Goal: Download file/media

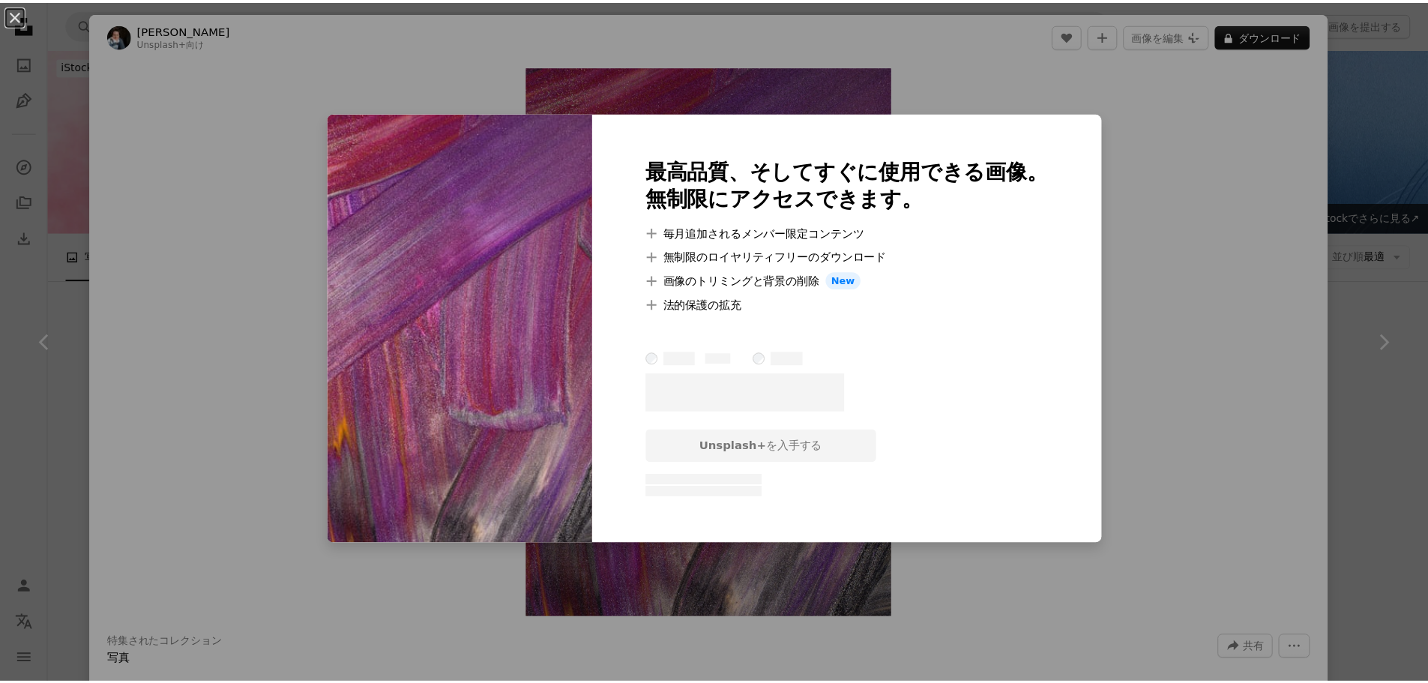
scroll to position [17644, 0]
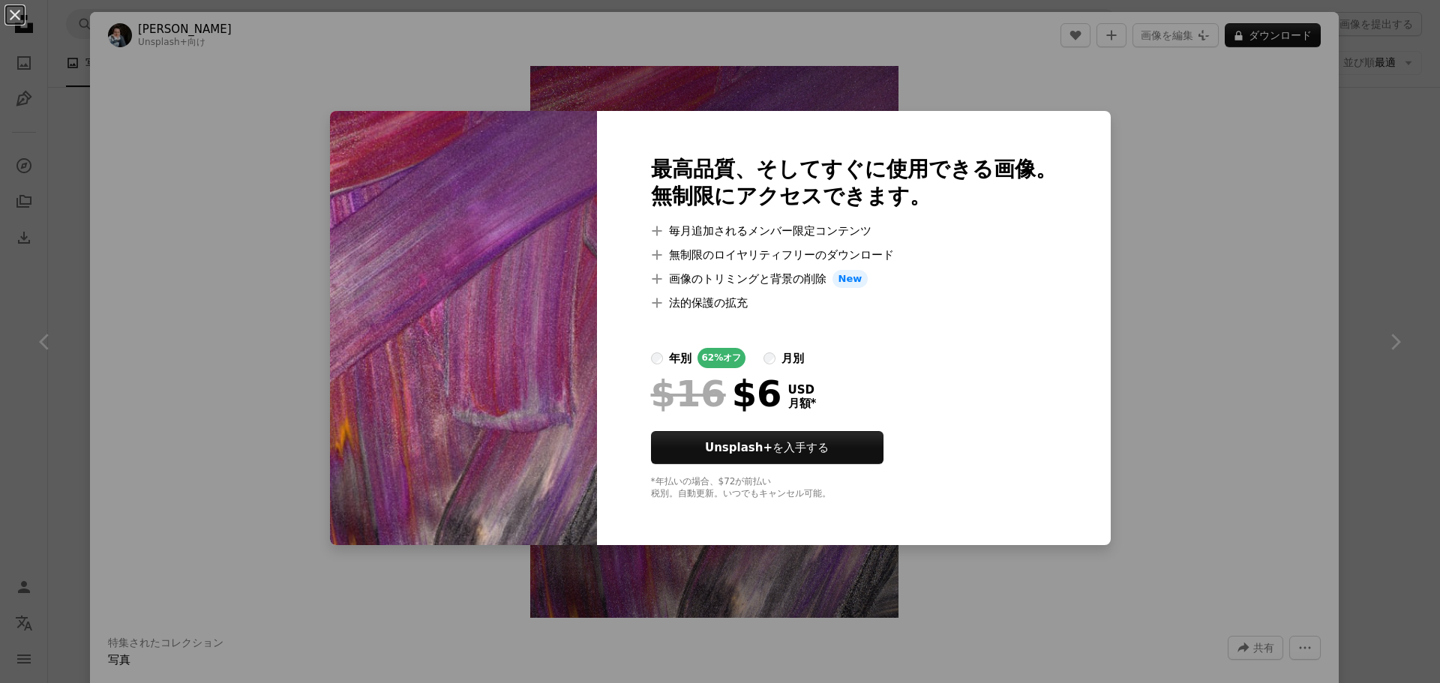
click at [1123, 157] on div "An X shape 最高品質、そしてすぐに使用できる画像。 無制限にアクセスできます。 A plus sign 毎月追加されるメンバー限定コンテンツ A p…" at bounding box center [720, 341] width 1440 height 683
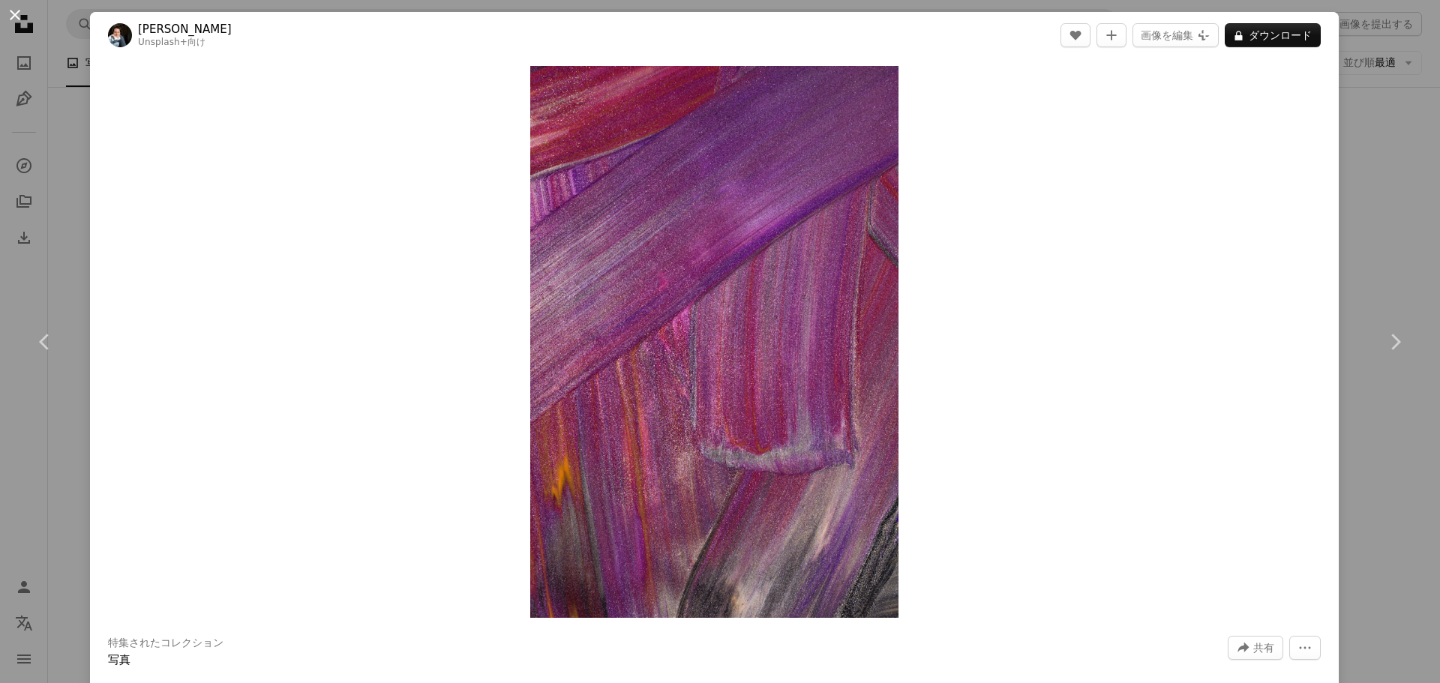
click at [24, 20] on button "An X shape" at bounding box center [15, 15] width 18 height 18
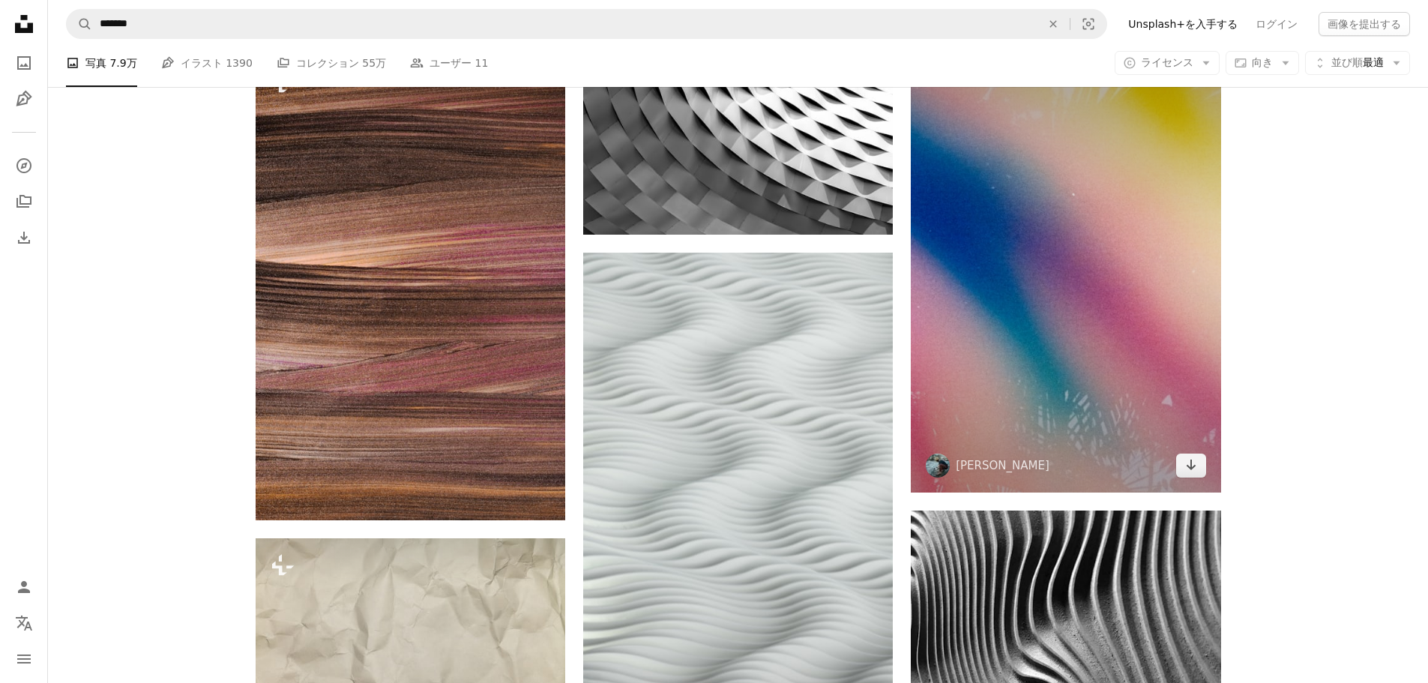
scroll to position [26986, 0]
click at [1049, 339] on img at bounding box center [1066, 267] width 310 height 448
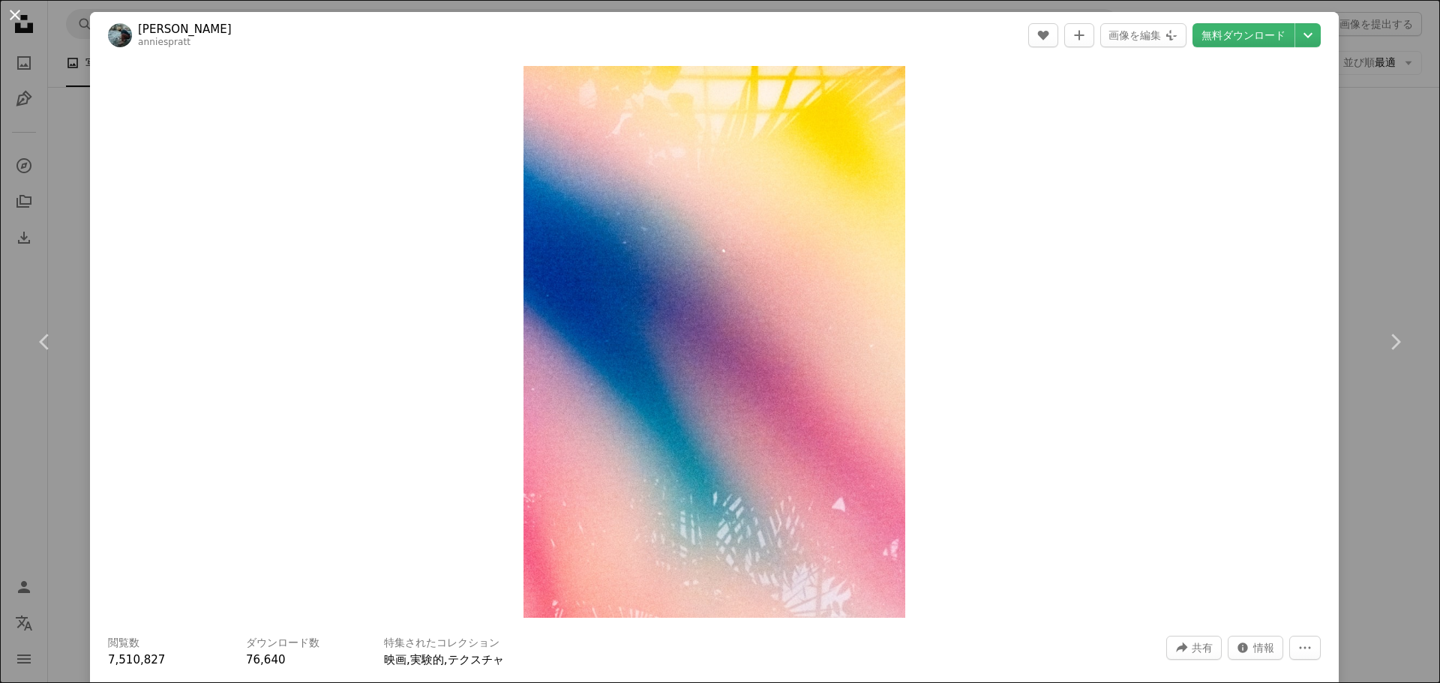
click at [12, 16] on button "An X shape" at bounding box center [15, 15] width 18 height 18
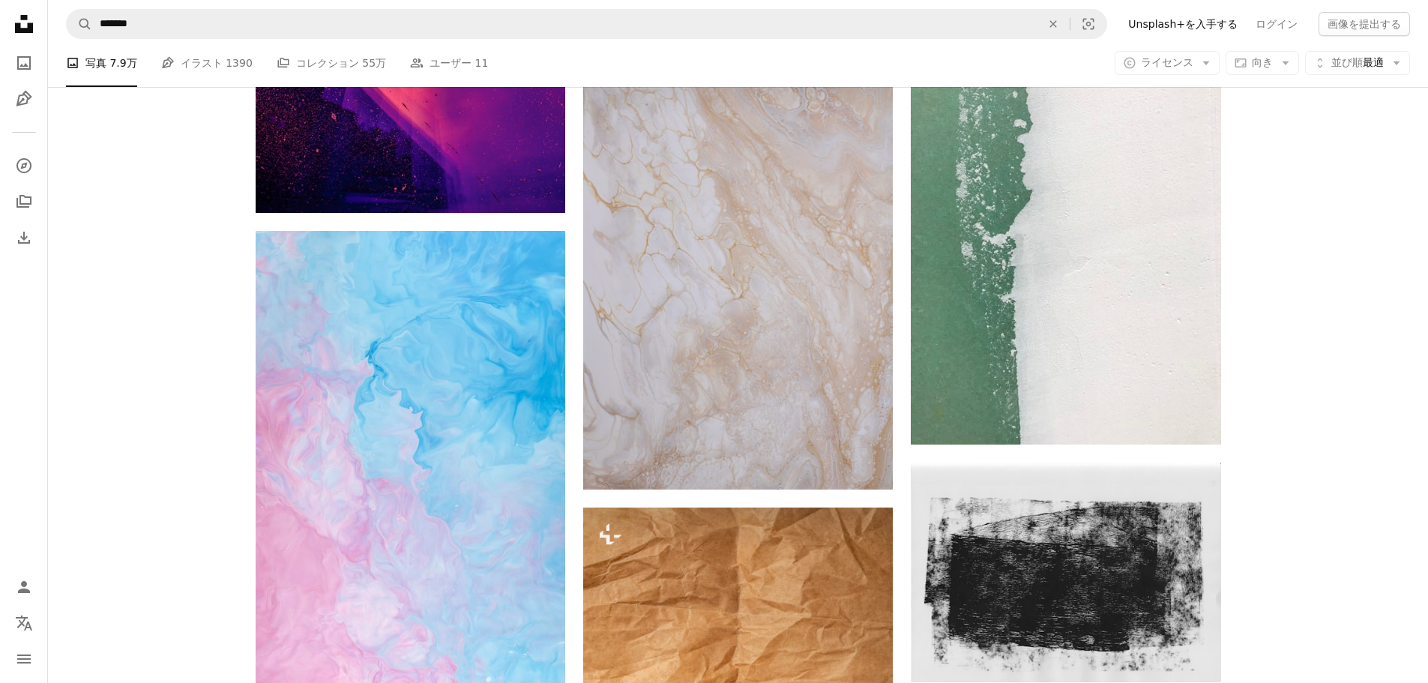
scroll to position [32362, 0]
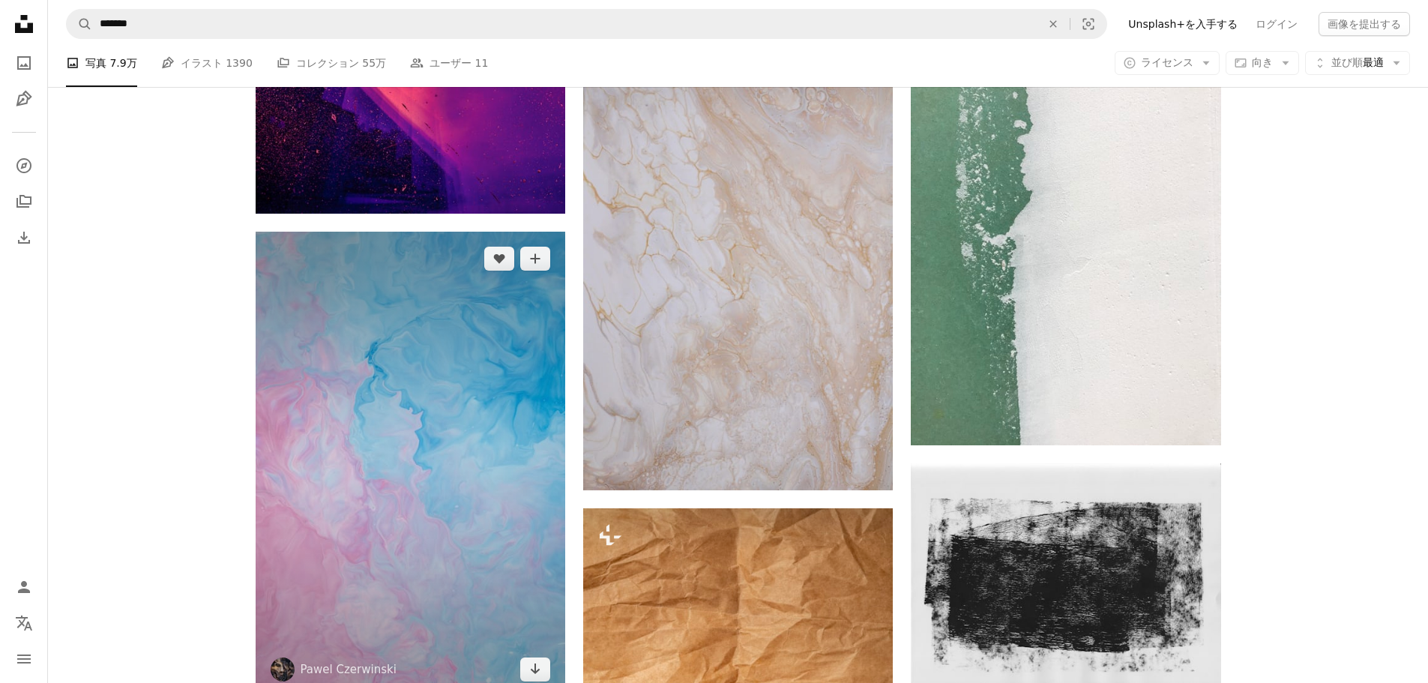
click at [381, 427] on img at bounding box center [411, 464] width 310 height 465
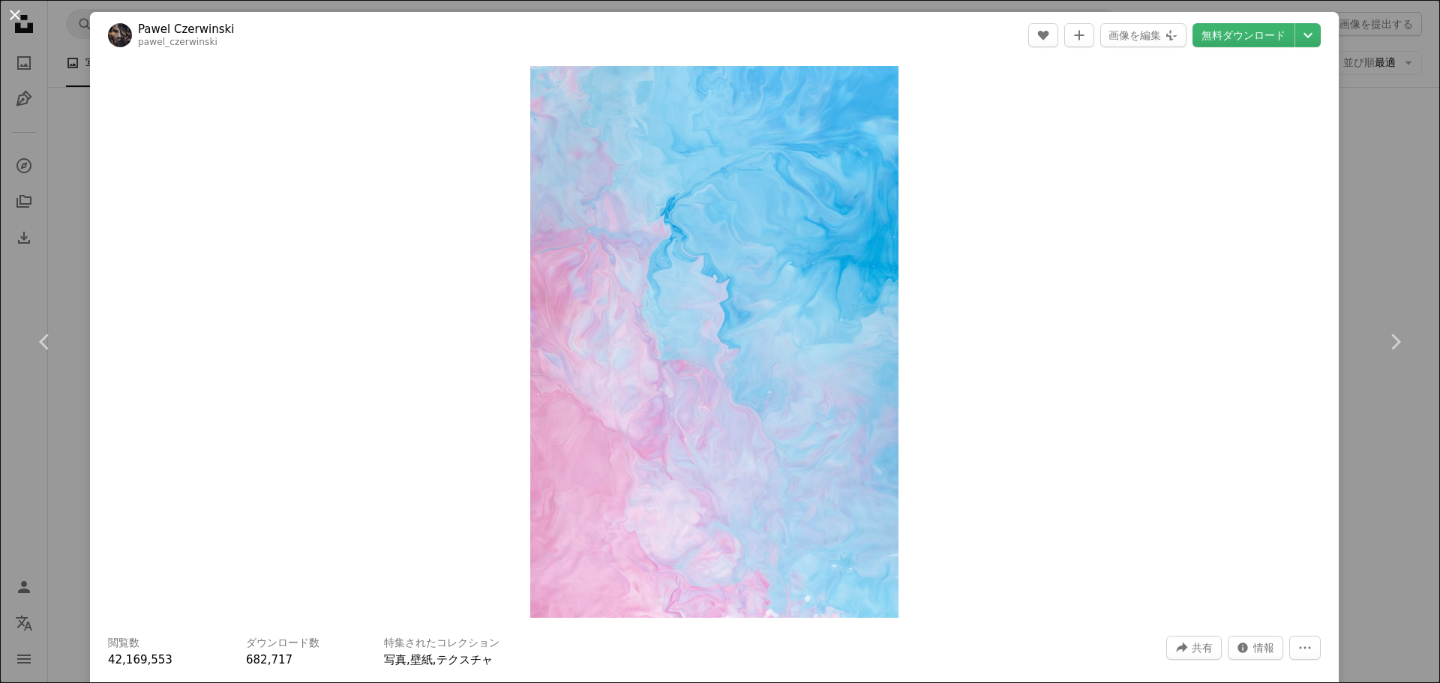
click at [11, 22] on button "An X shape" at bounding box center [15, 15] width 18 height 18
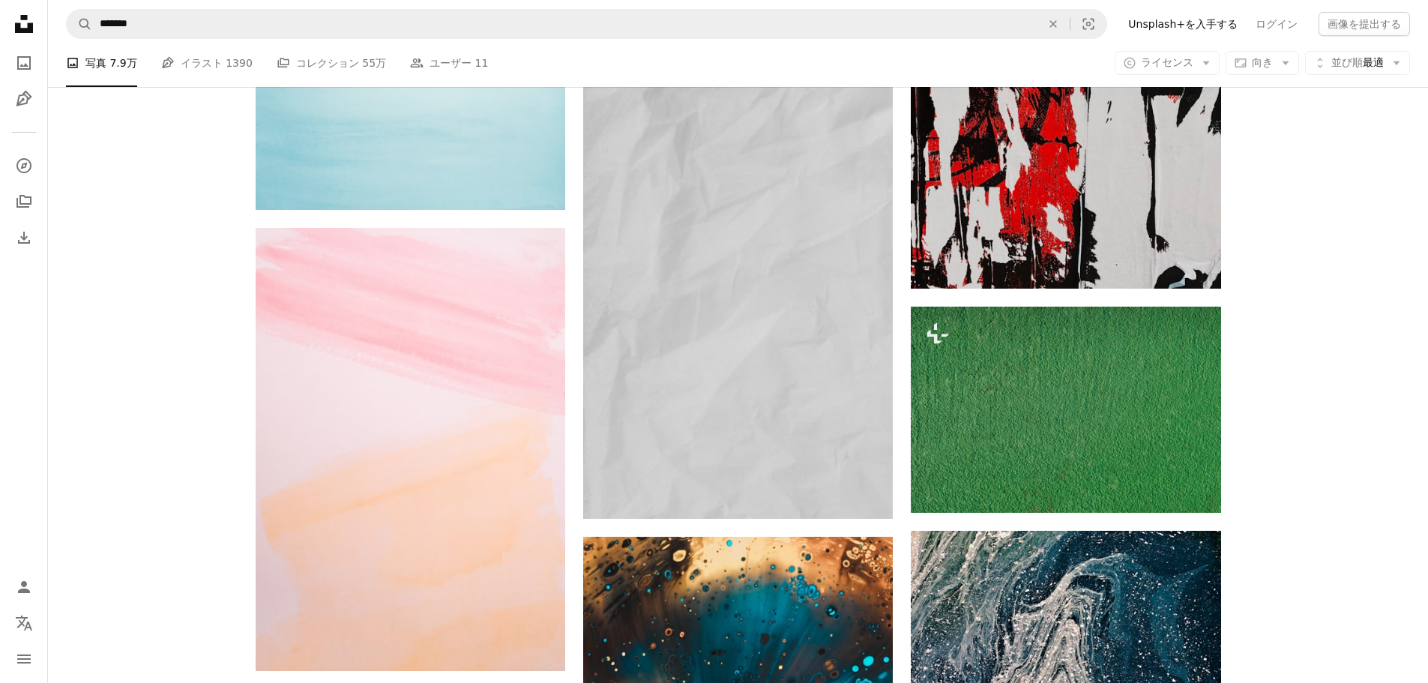
scroll to position [35552, 0]
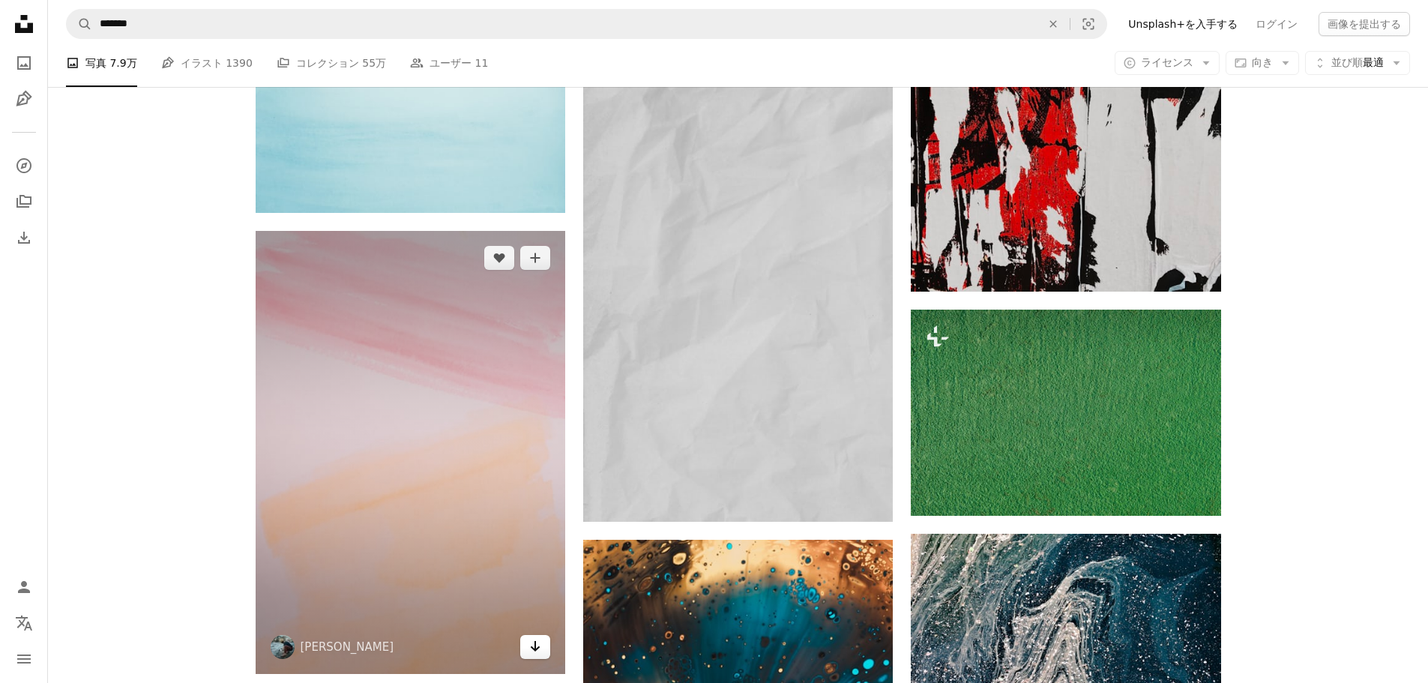
click at [529, 643] on icon "Arrow pointing down" at bounding box center [535, 646] width 12 height 18
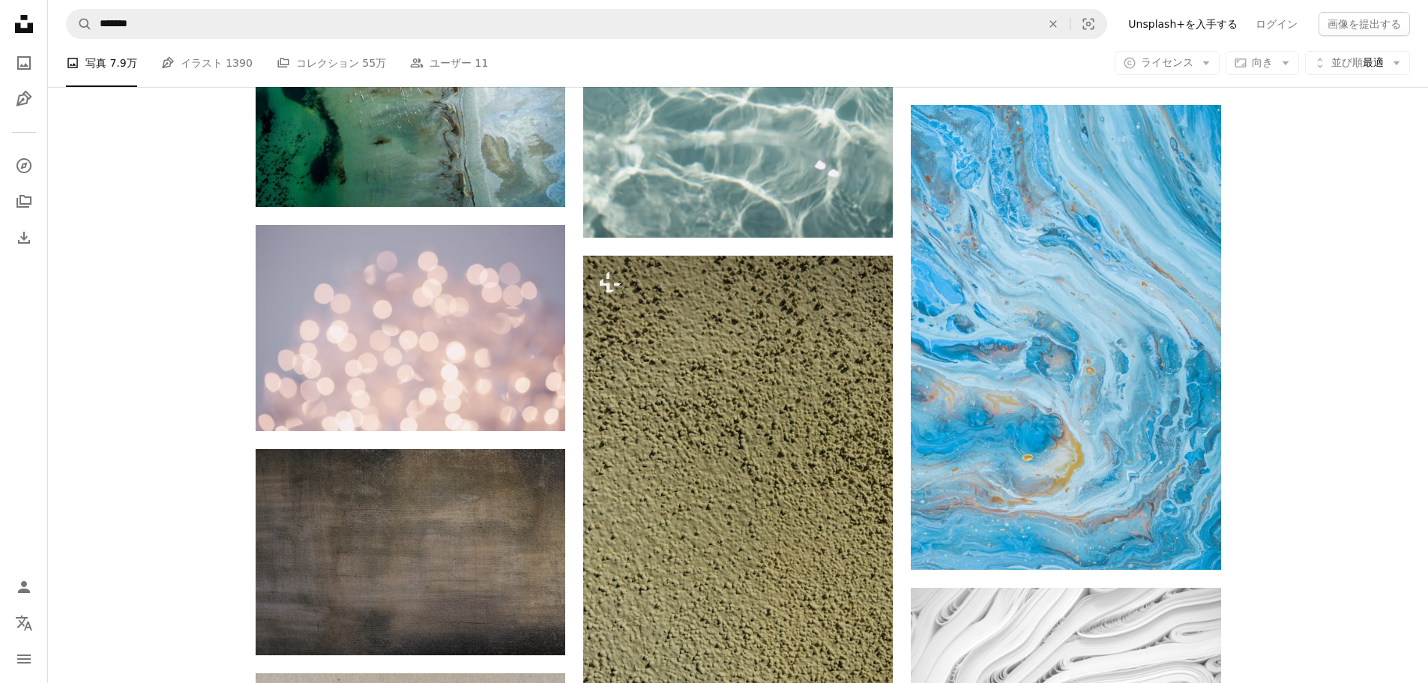
scroll to position [37993, 0]
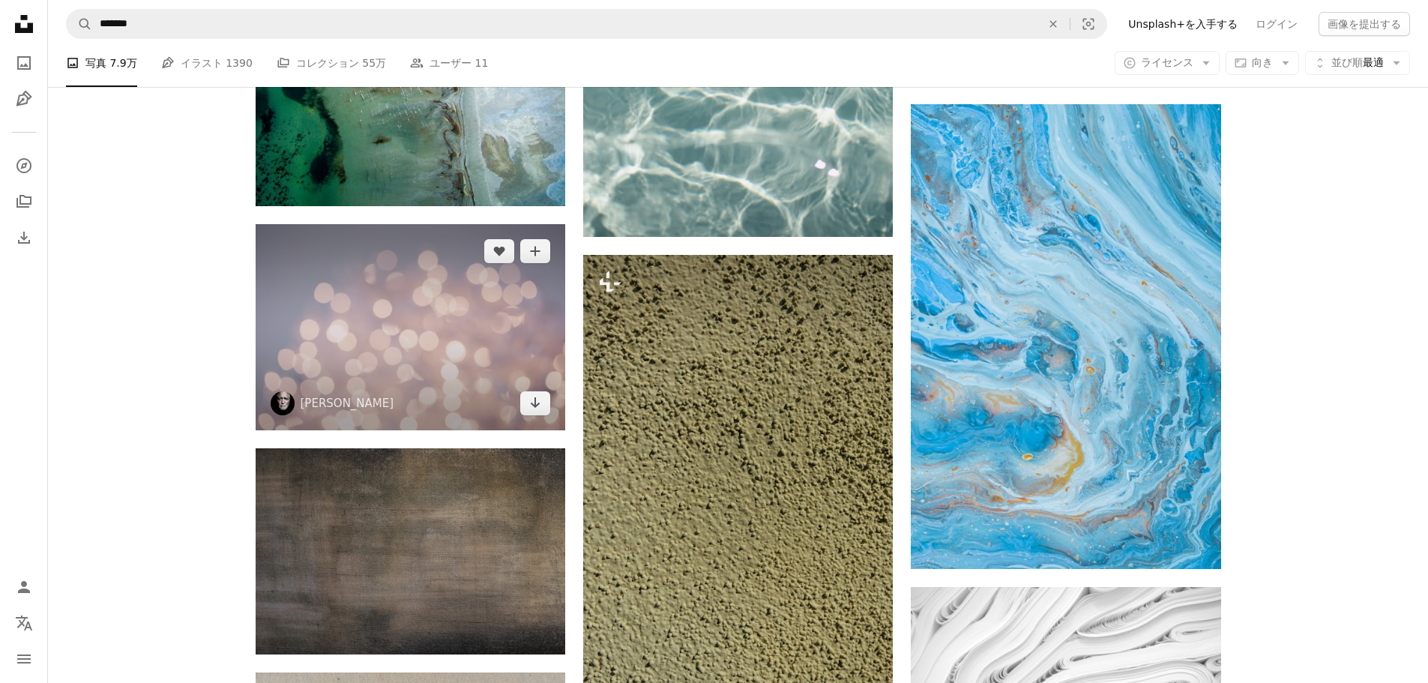
click at [450, 340] on img at bounding box center [411, 327] width 310 height 206
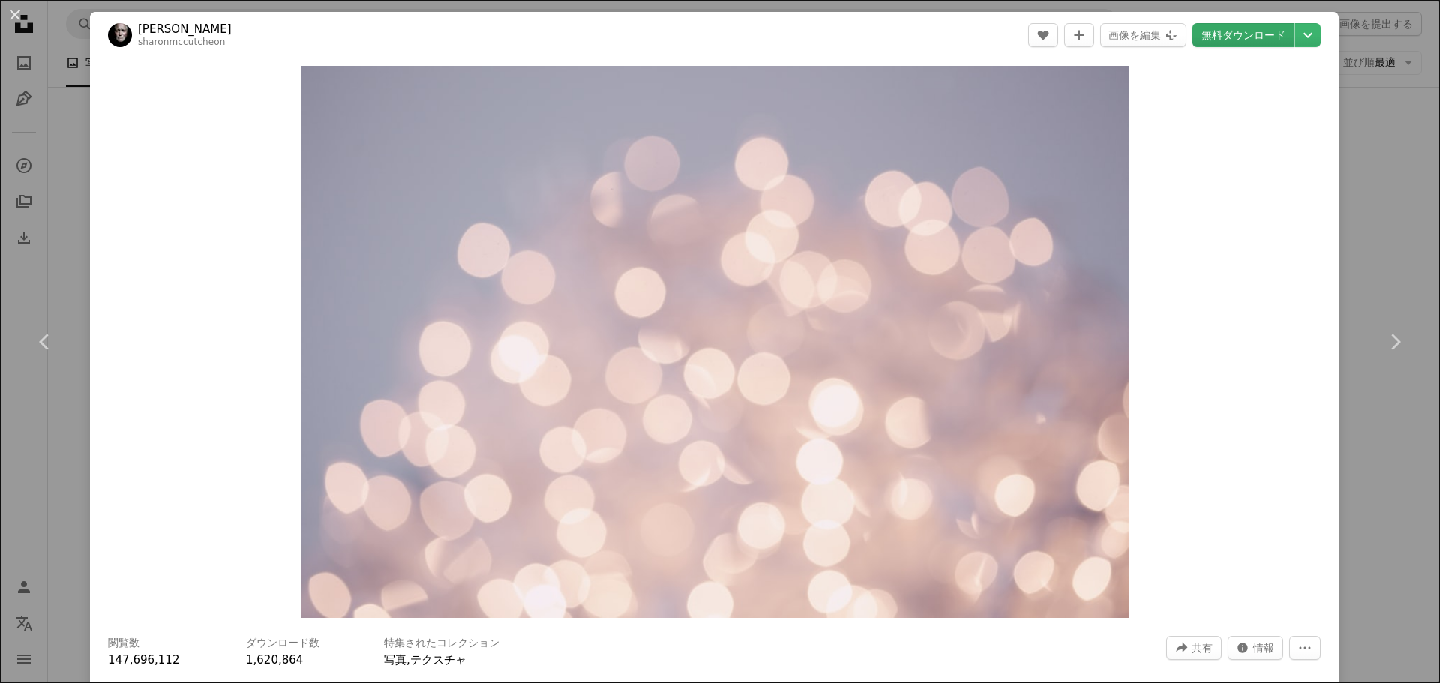
click at [1239, 31] on link "無料ダウンロード" at bounding box center [1243, 35] width 102 height 24
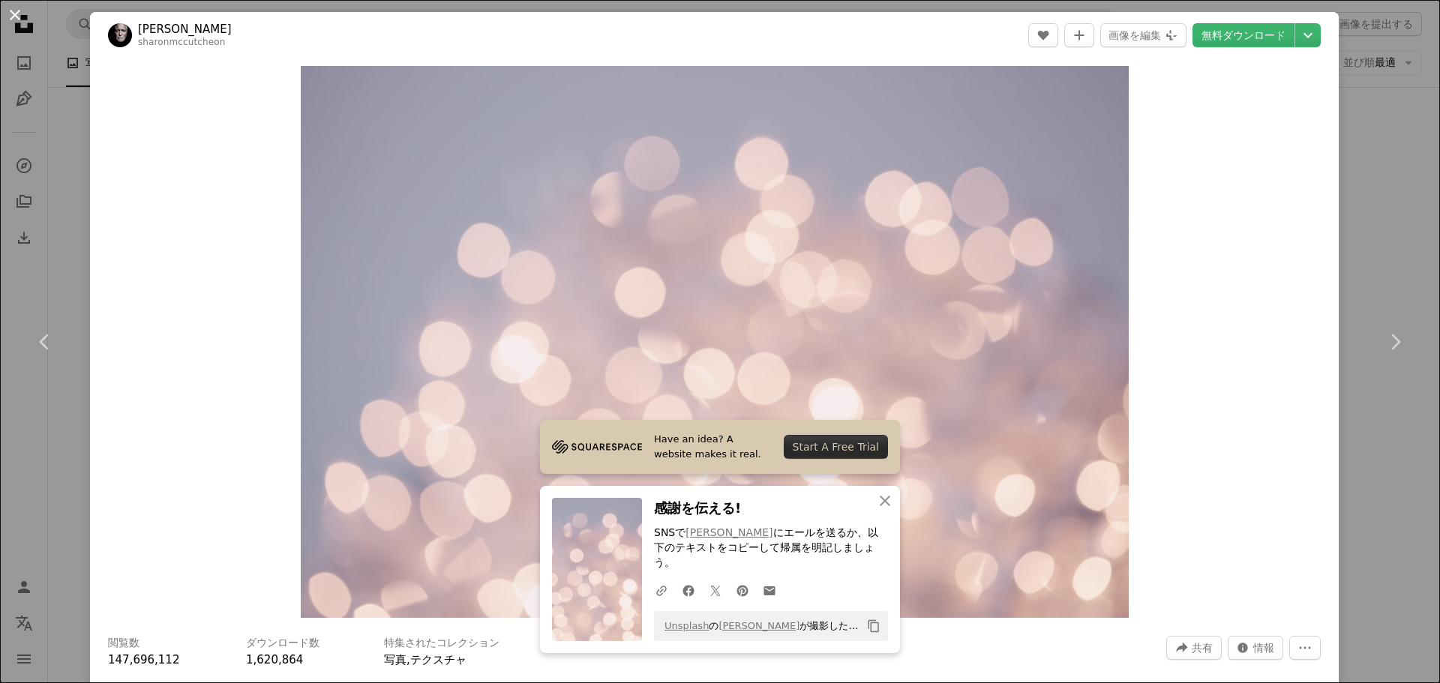
click at [16, 17] on button "An X shape" at bounding box center [15, 15] width 18 height 18
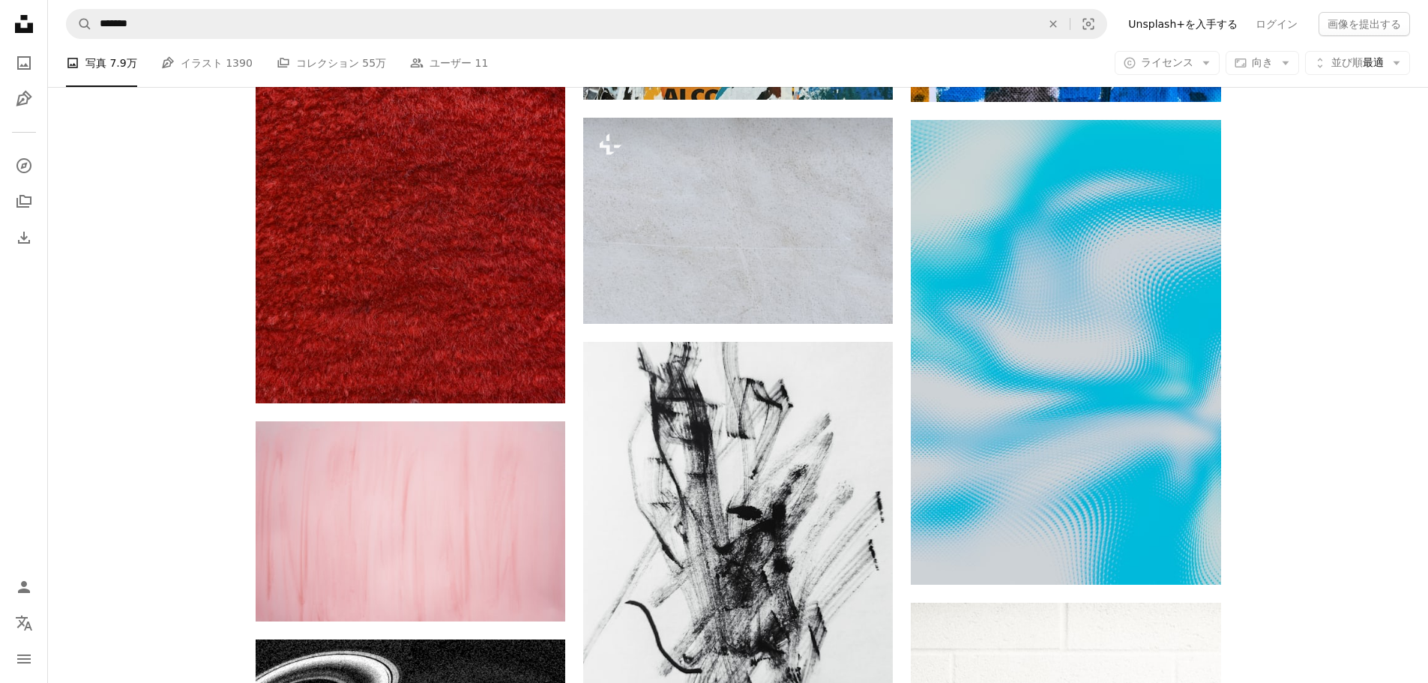
scroll to position [46569, 0]
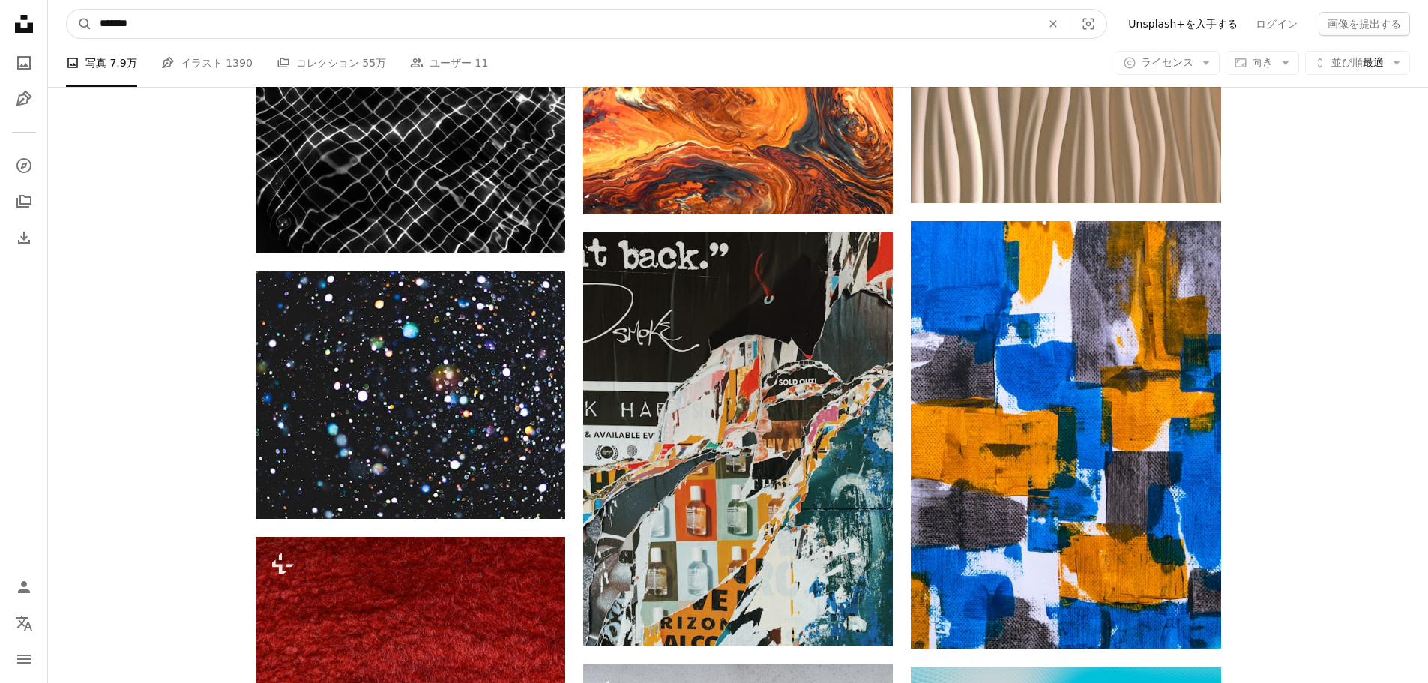
click at [451, 25] on input "*******" at bounding box center [564, 24] width 945 height 28
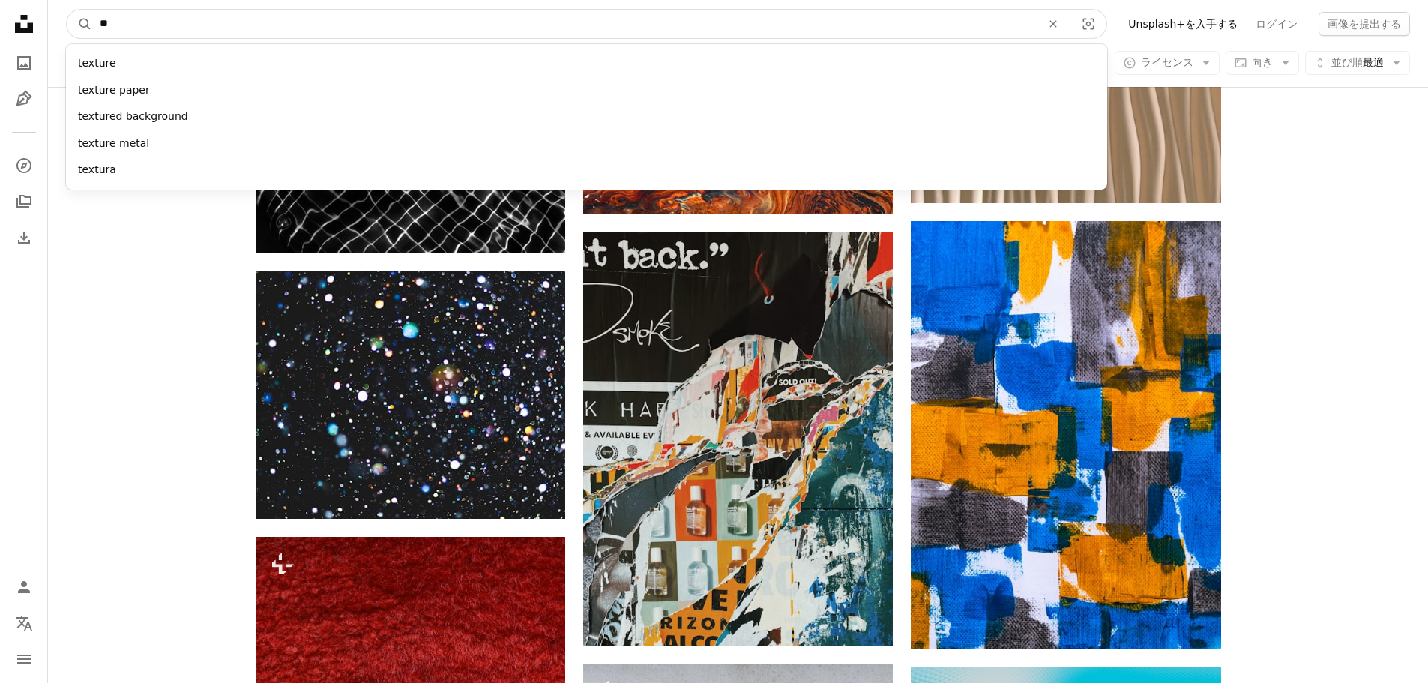
type input "*"
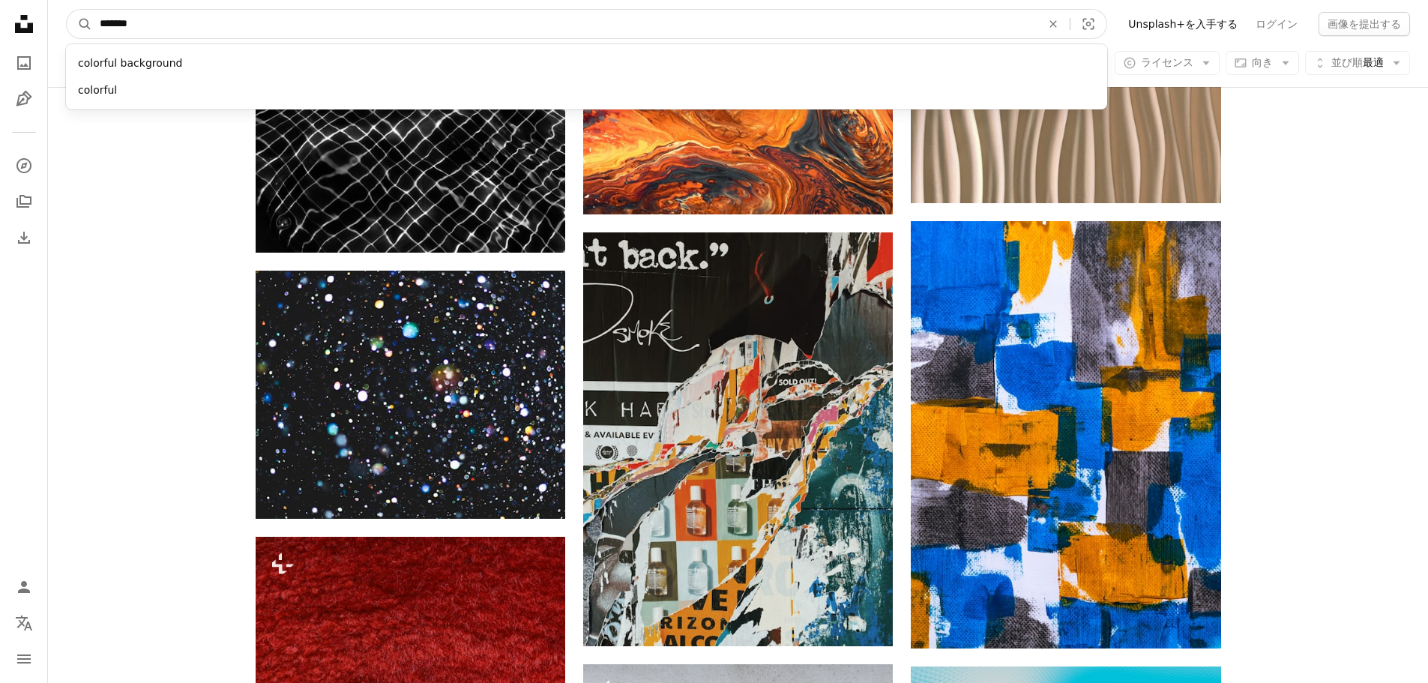
type input "********"
click button "A magnifying glass" at bounding box center [79, 24] width 25 height 28
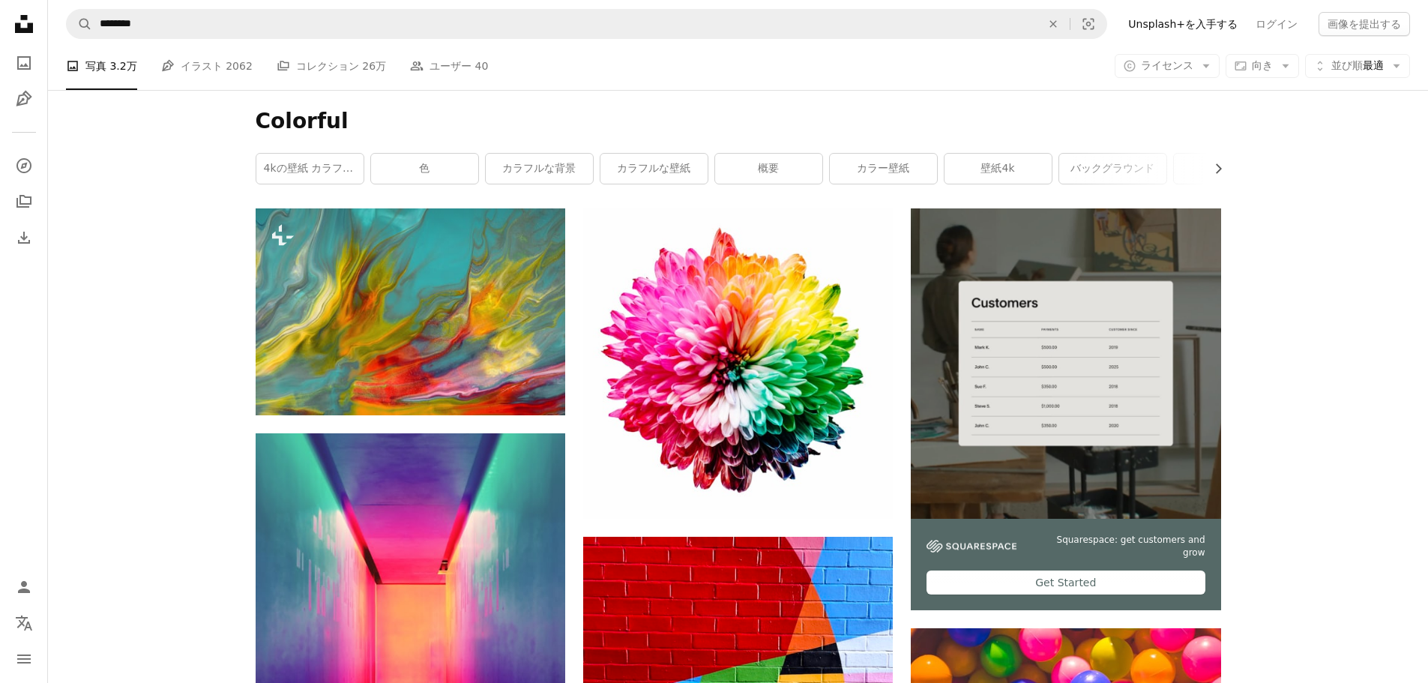
scroll to position [188, 0]
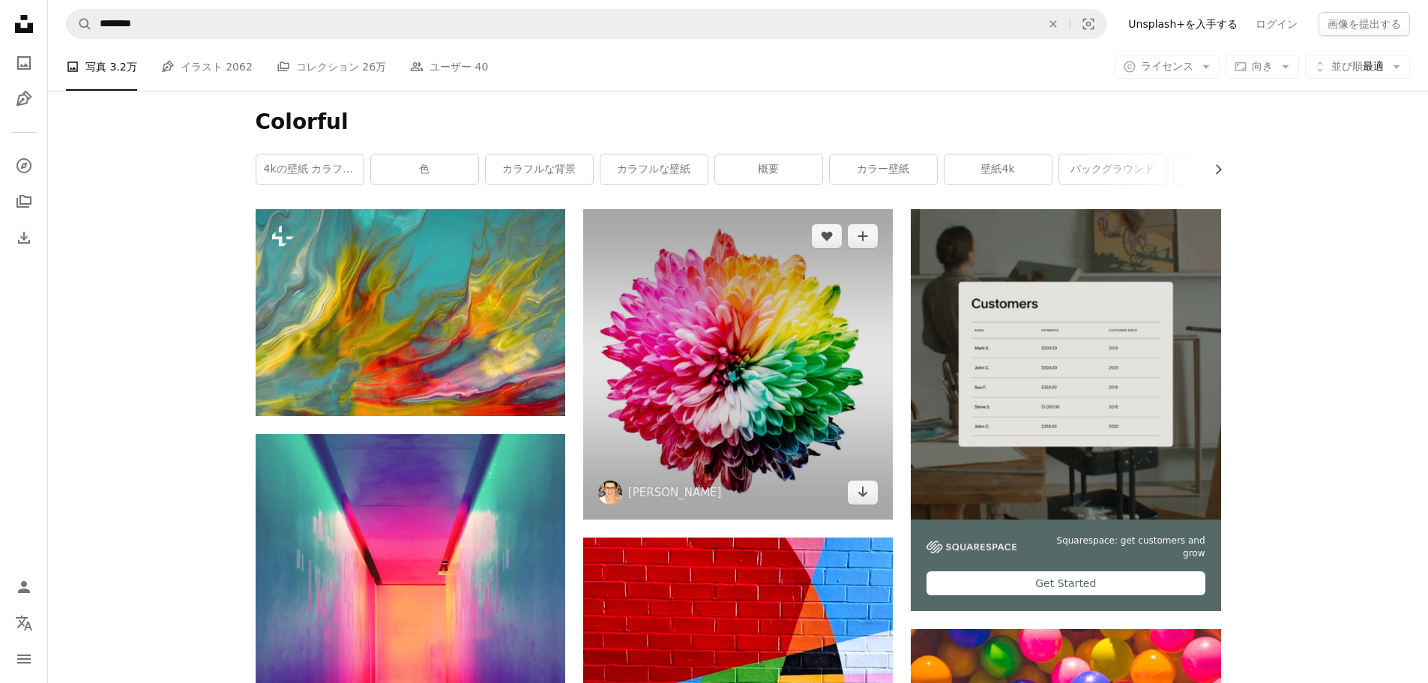
click at [685, 349] on img at bounding box center [738, 364] width 310 height 310
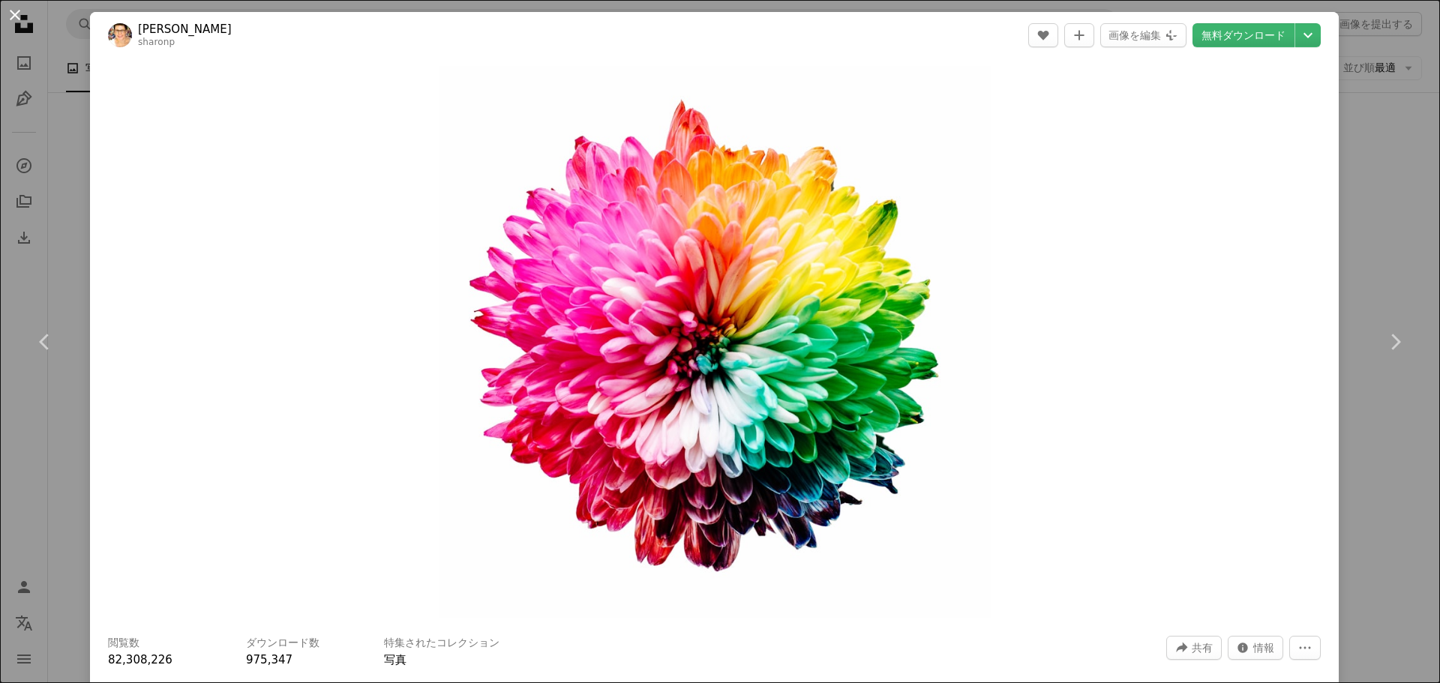
click at [19, 12] on button "An X shape" at bounding box center [15, 15] width 18 height 18
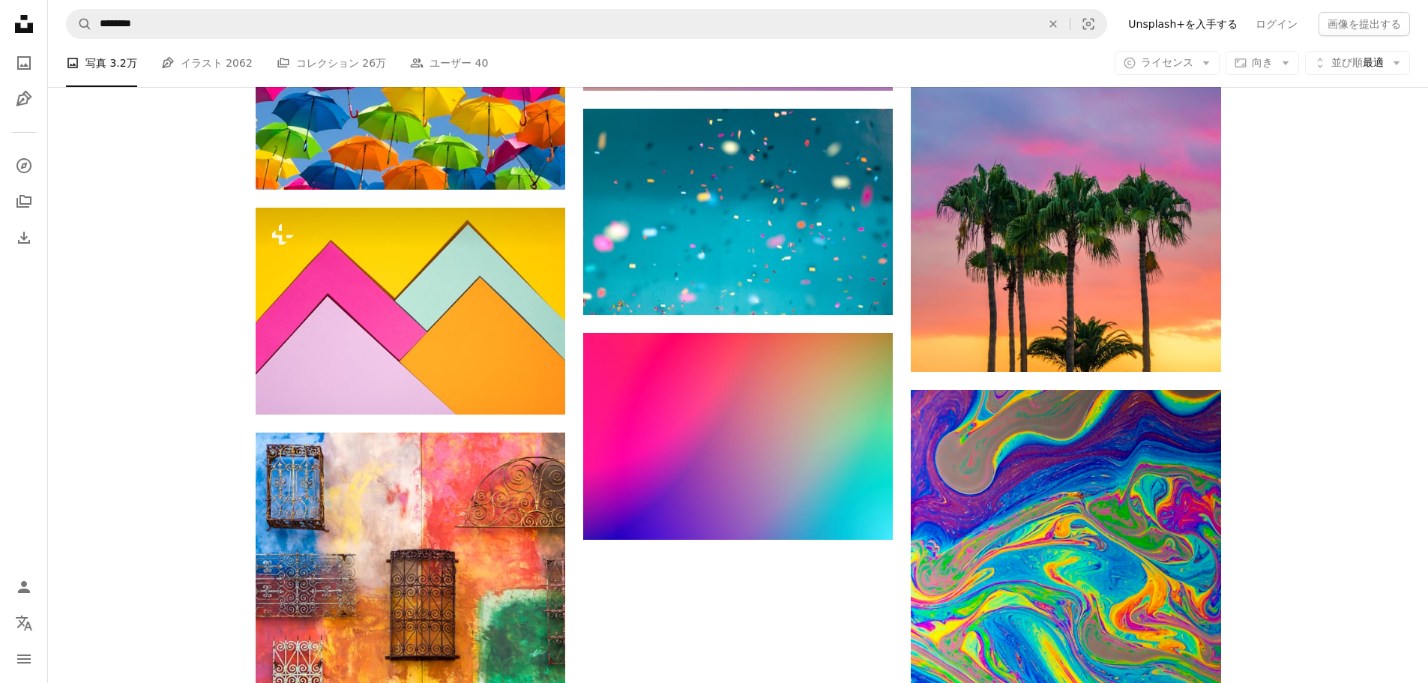
scroll to position [2087, 0]
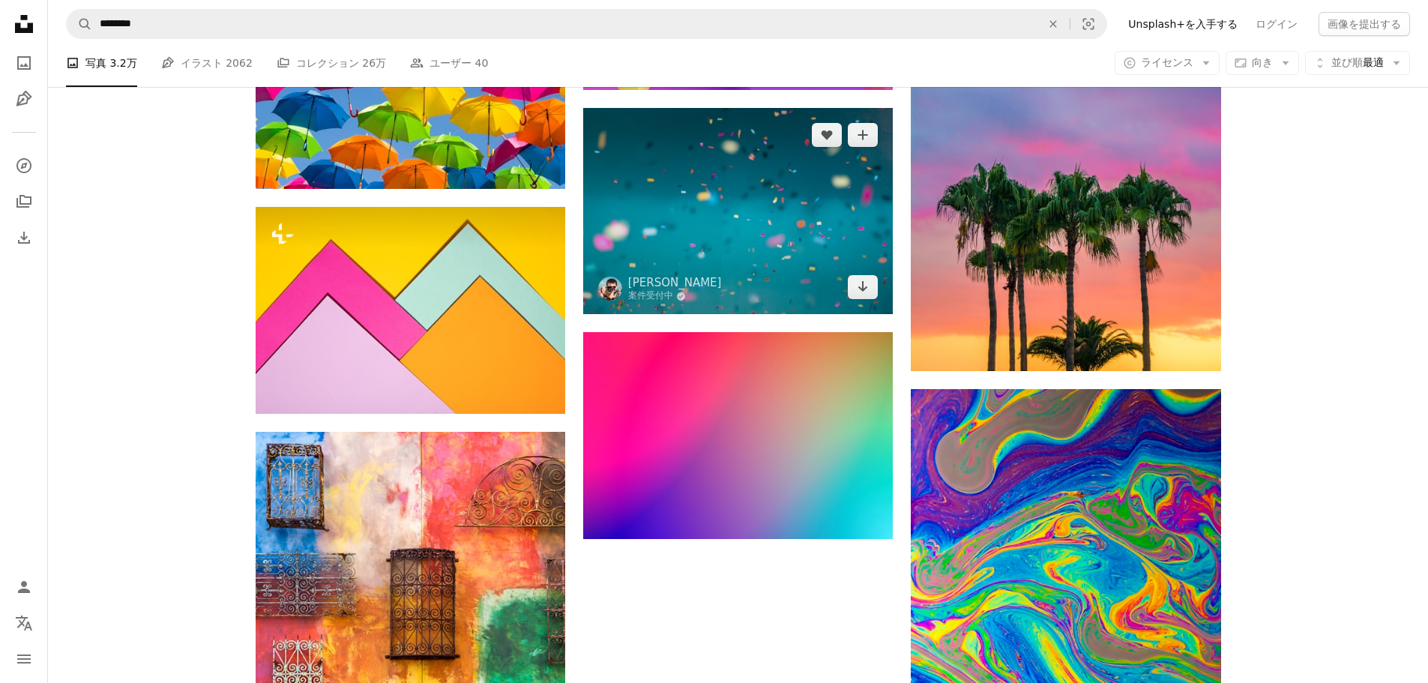
click at [727, 223] on img at bounding box center [738, 211] width 310 height 206
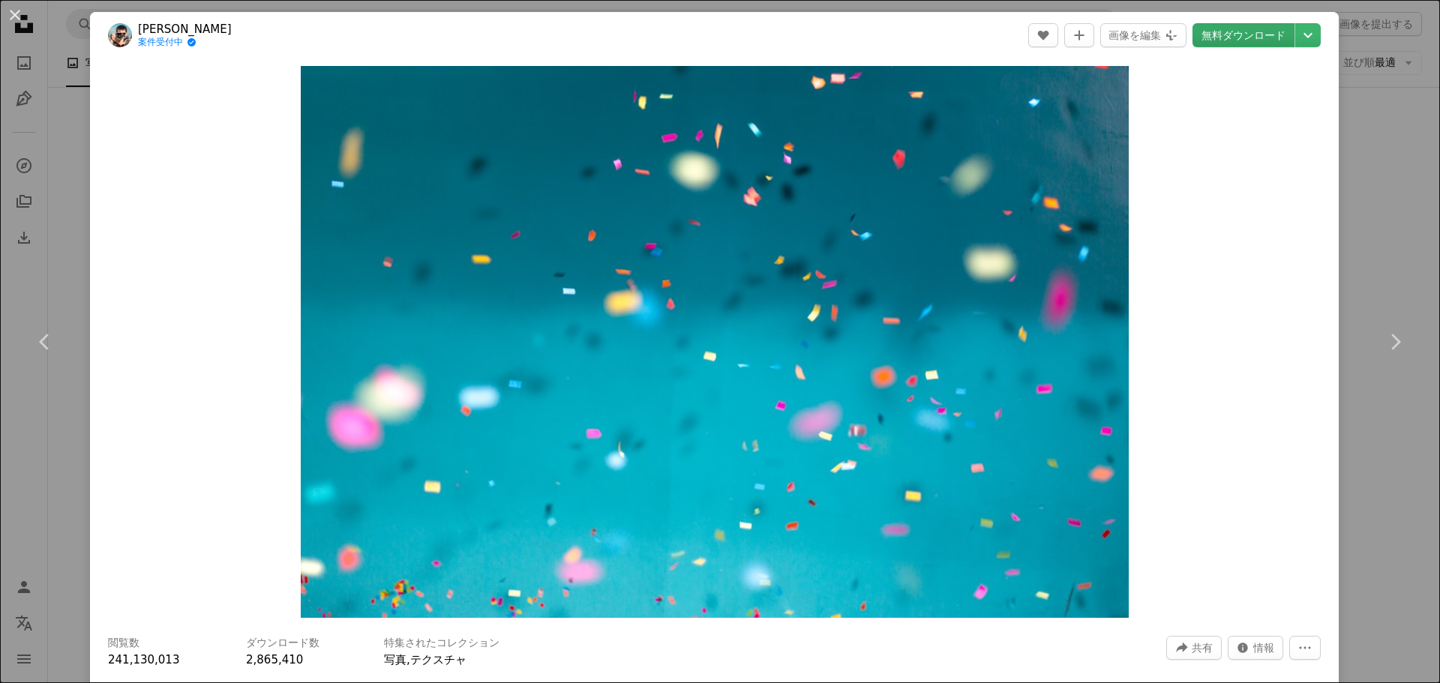
click at [1227, 37] on link "無料ダウンロード" at bounding box center [1243, 35] width 102 height 24
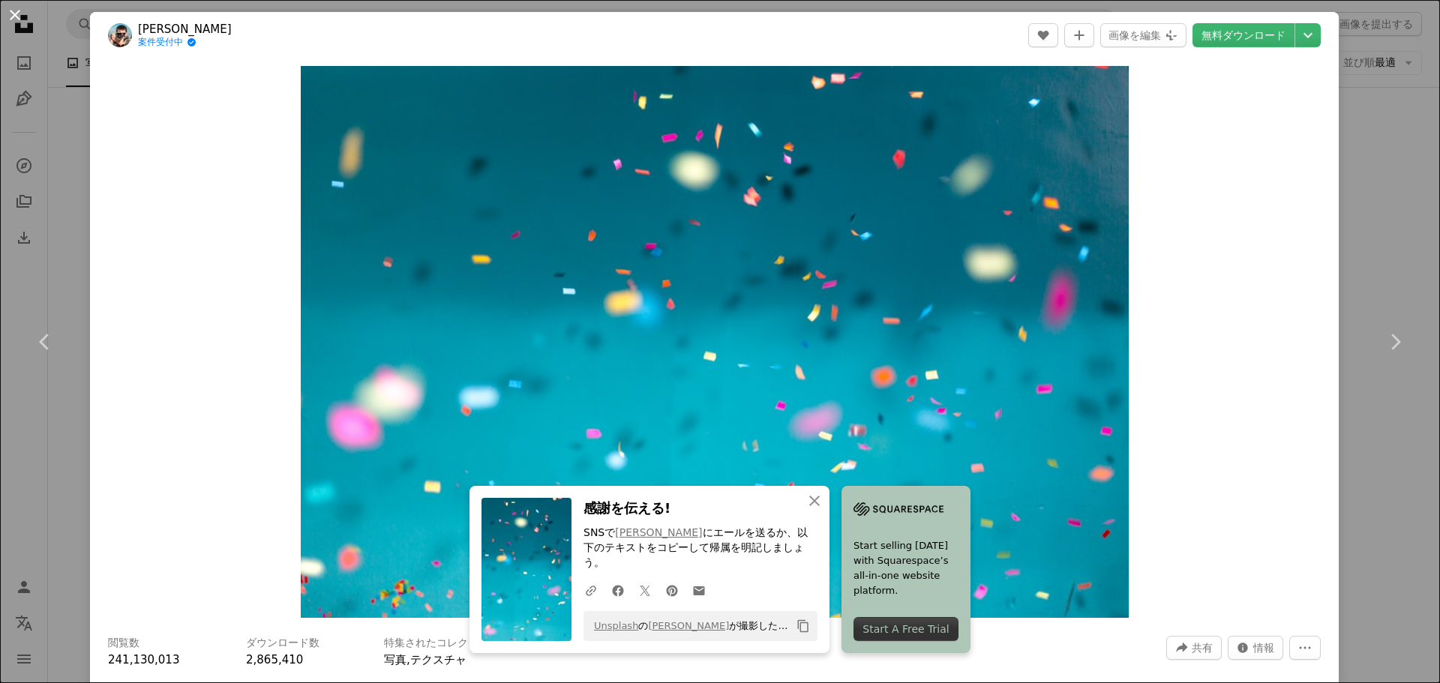
click at [17, 19] on button "An X shape" at bounding box center [15, 15] width 18 height 18
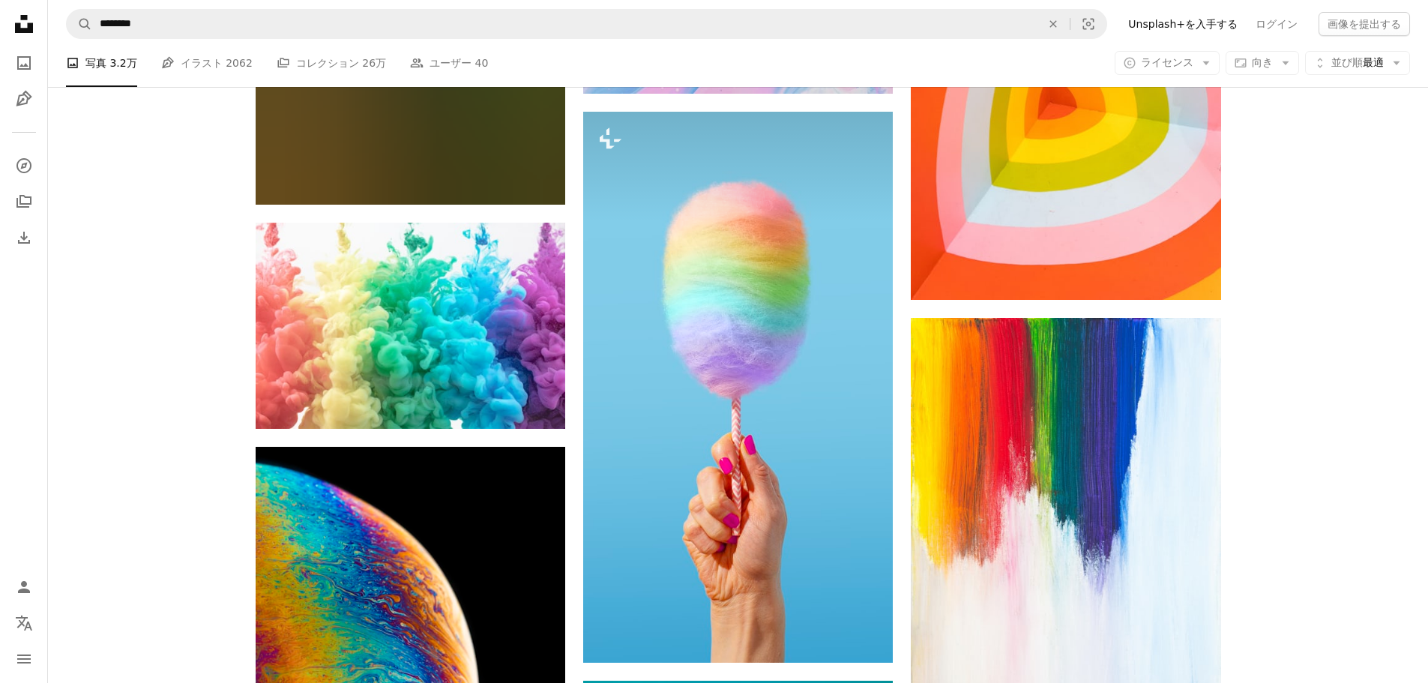
scroll to position [3211, 0]
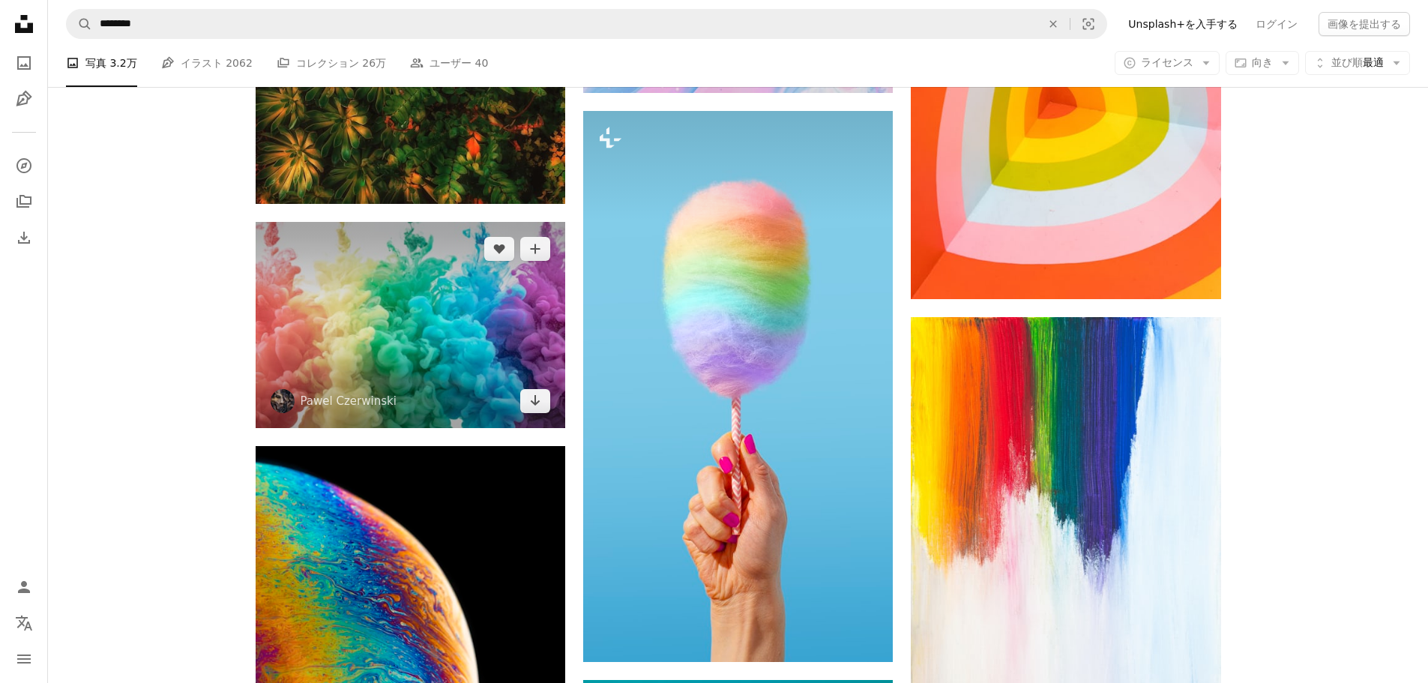
click at [391, 328] on img at bounding box center [411, 325] width 310 height 206
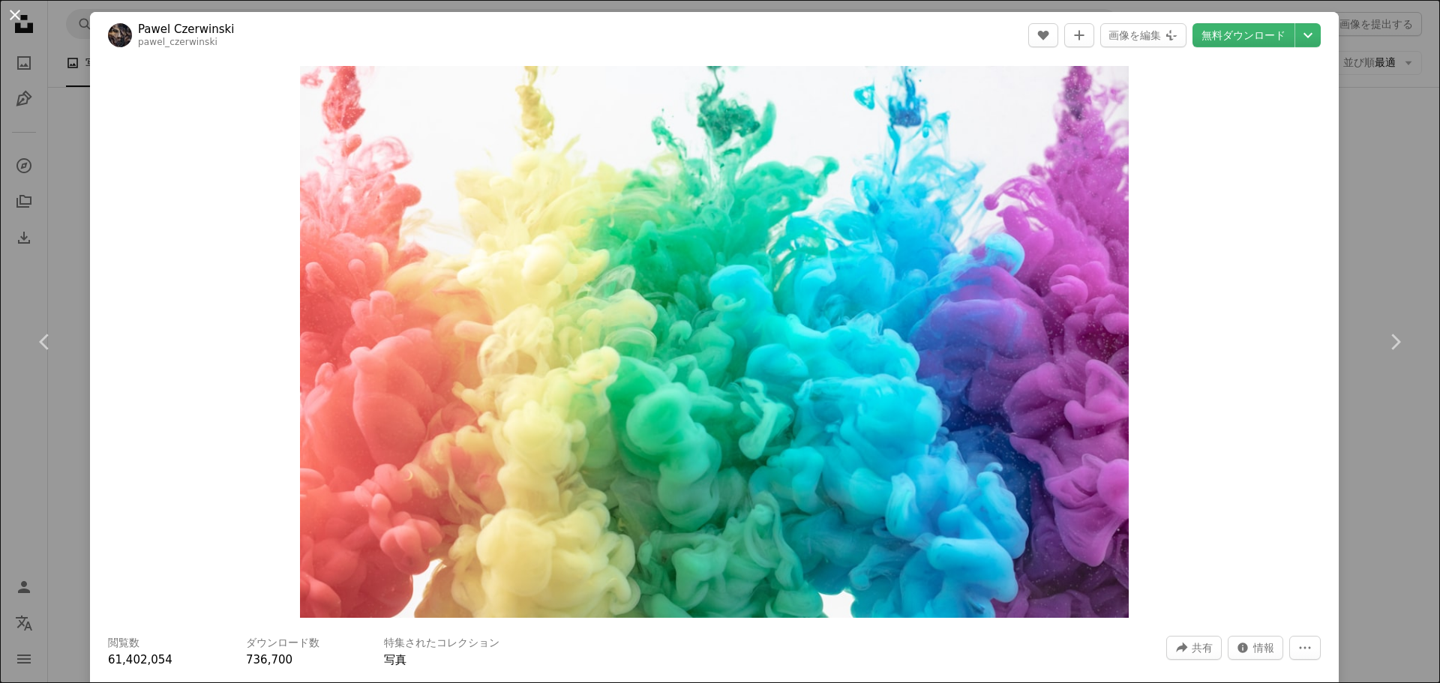
click at [10, 19] on button "An X shape" at bounding box center [15, 15] width 18 height 18
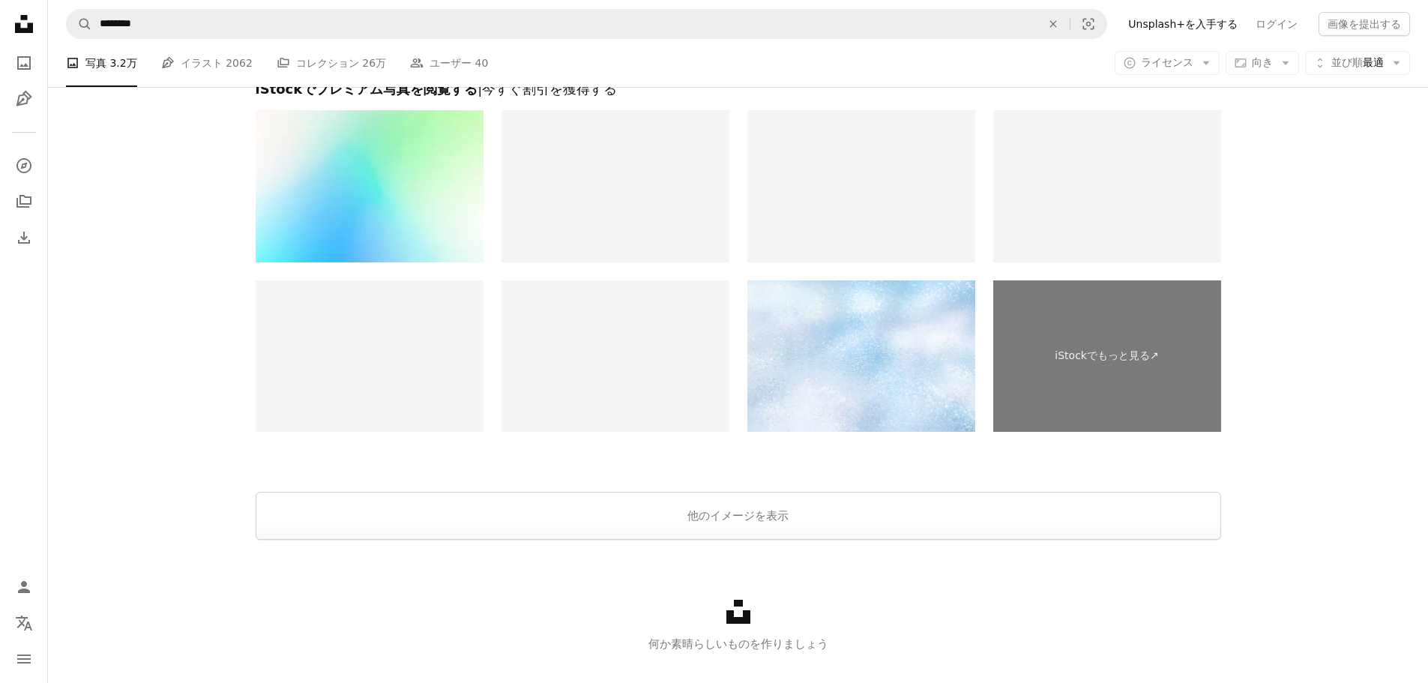
scroll to position [5878, 0]
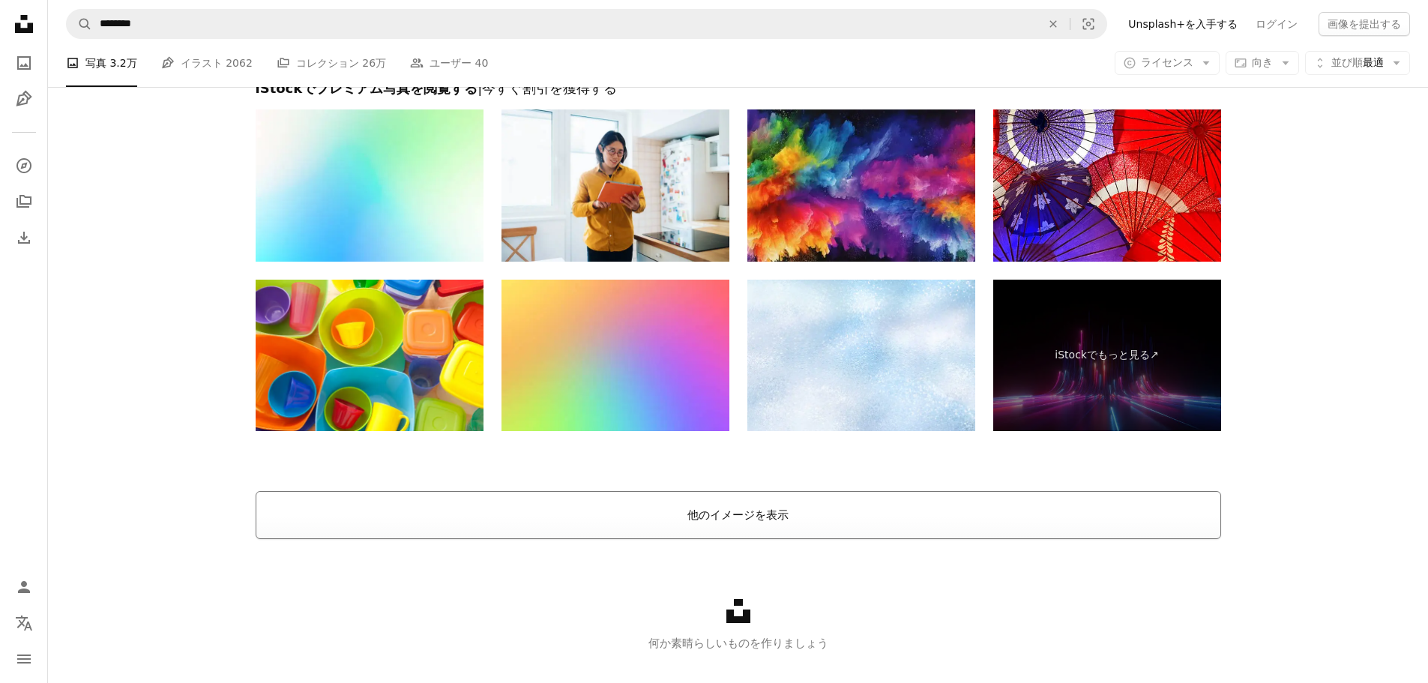
click at [792, 529] on button "他のイメージを表示" at bounding box center [739, 515] width 966 height 48
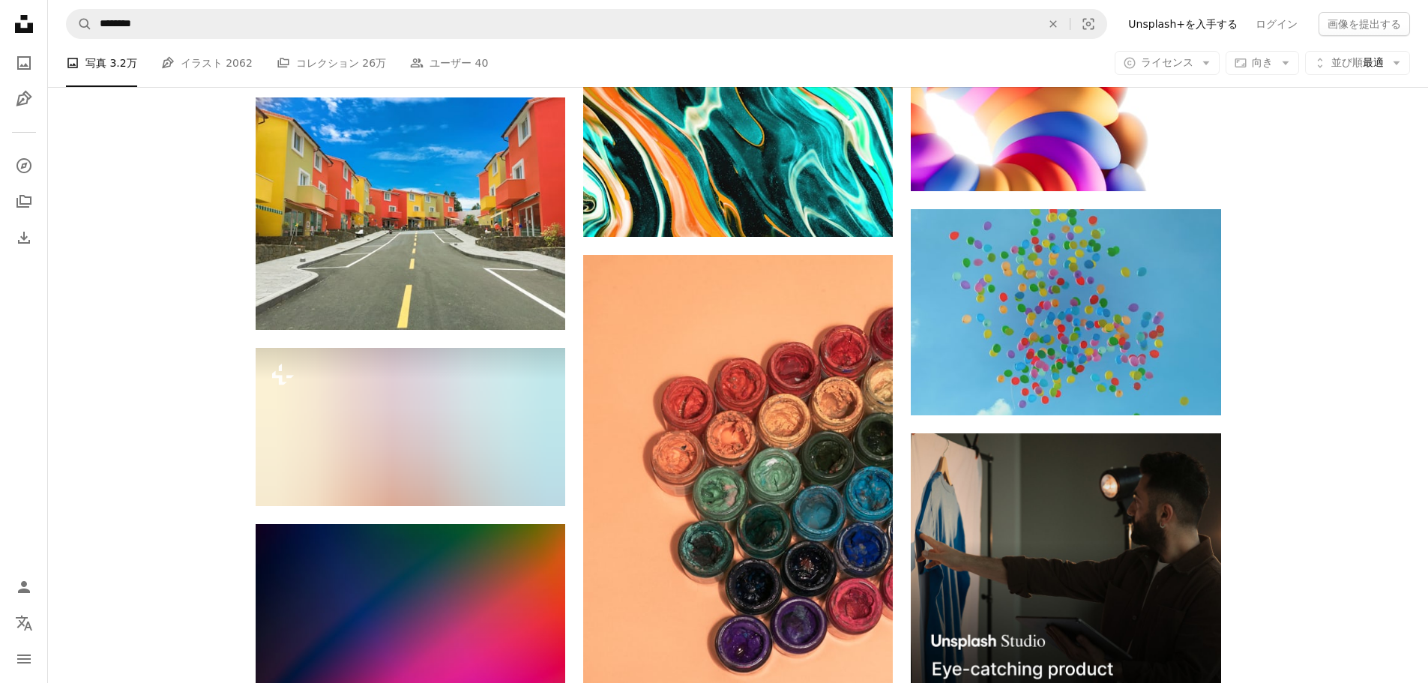
scroll to position [6769, 0]
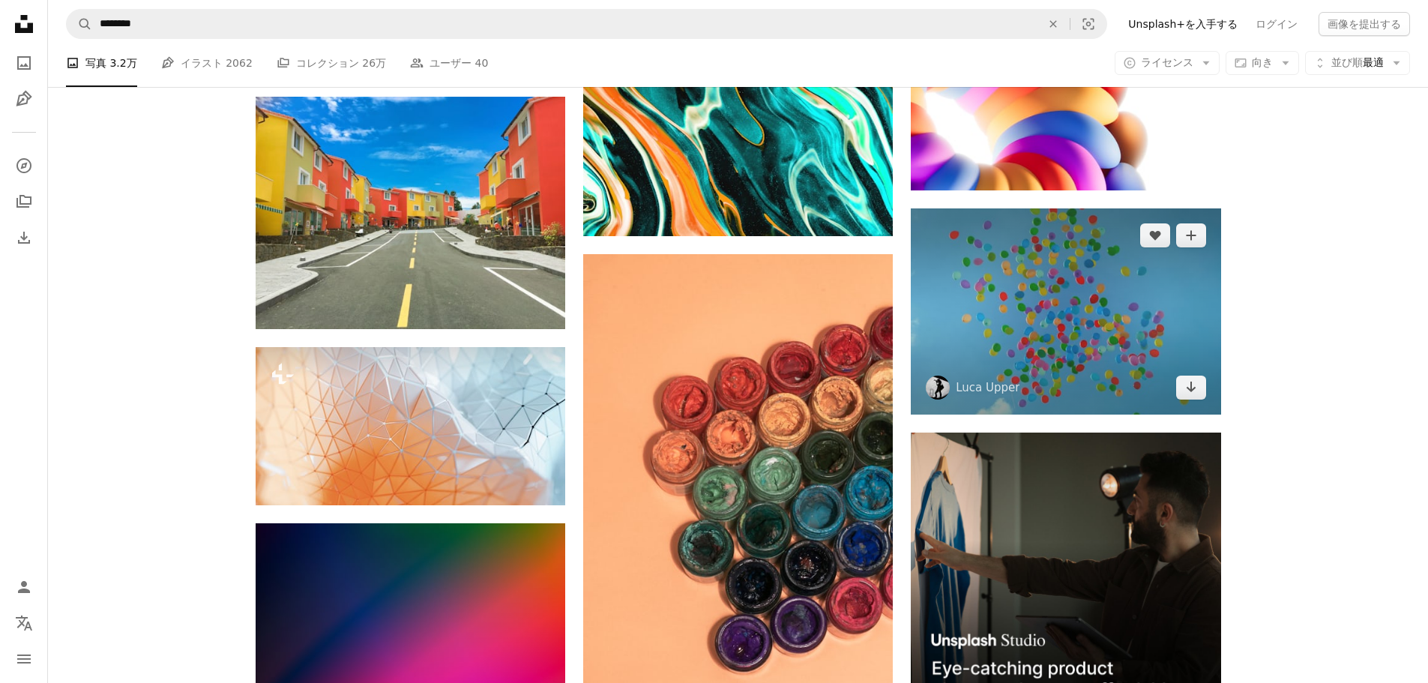
click at [1120, 316] on img at bounding box center [1066, 311] width 310 height 206
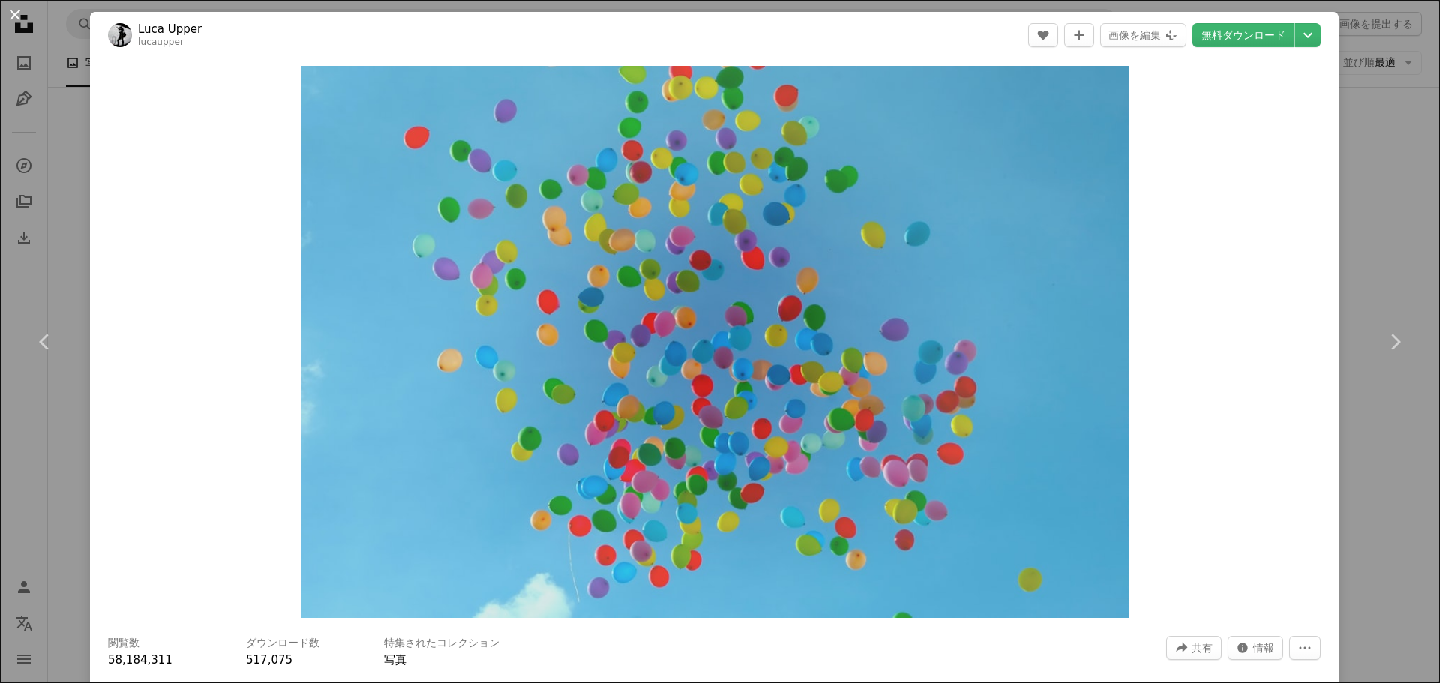
click at [19, 14] on button "An X shape" at bounding box center [15, 15] width 18 height 18
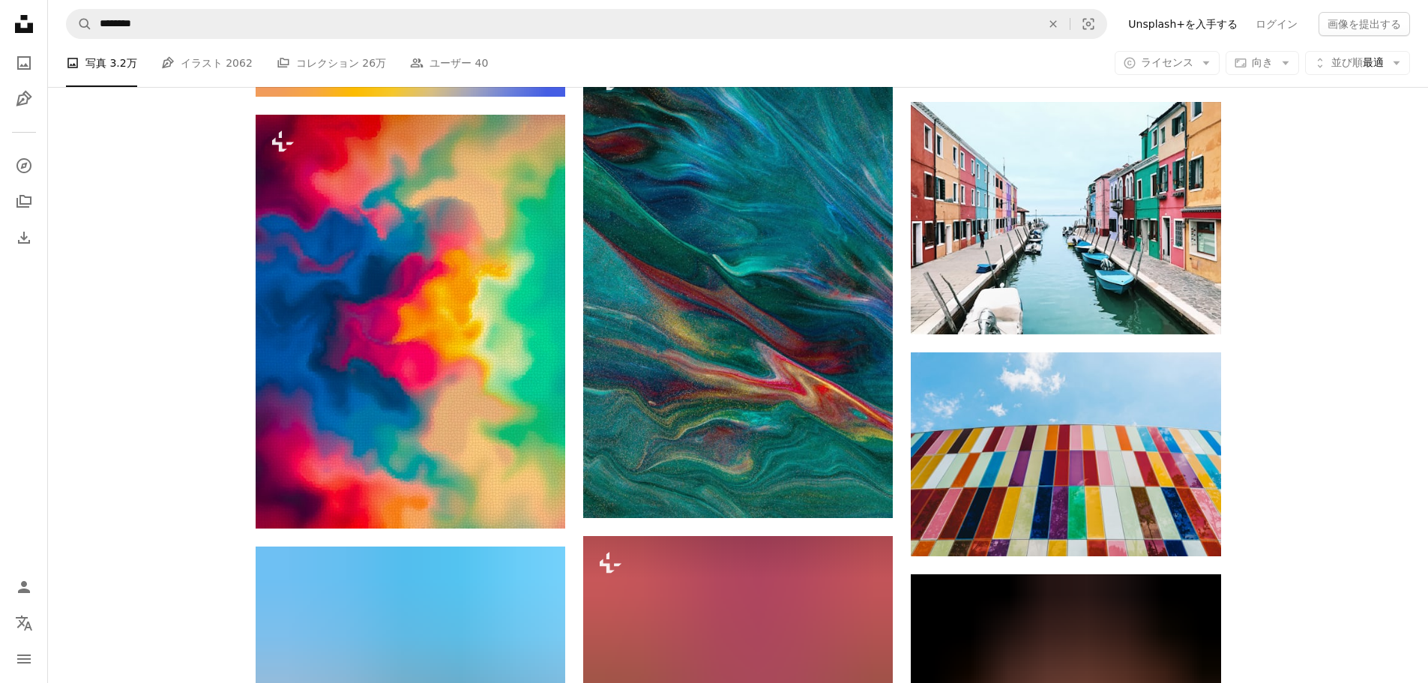
scroll to position [10006, 0]
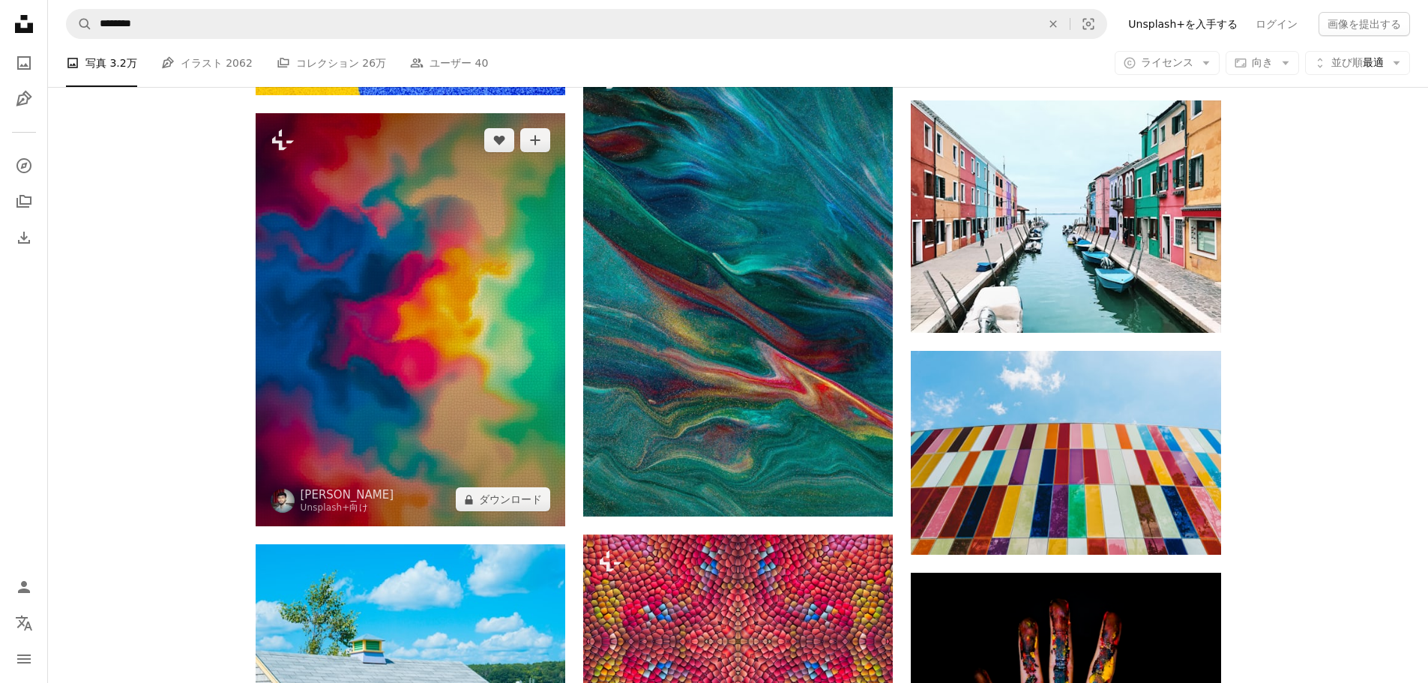
click at [427, 362] on img at bounding box center [411, 319] width 310 height 413
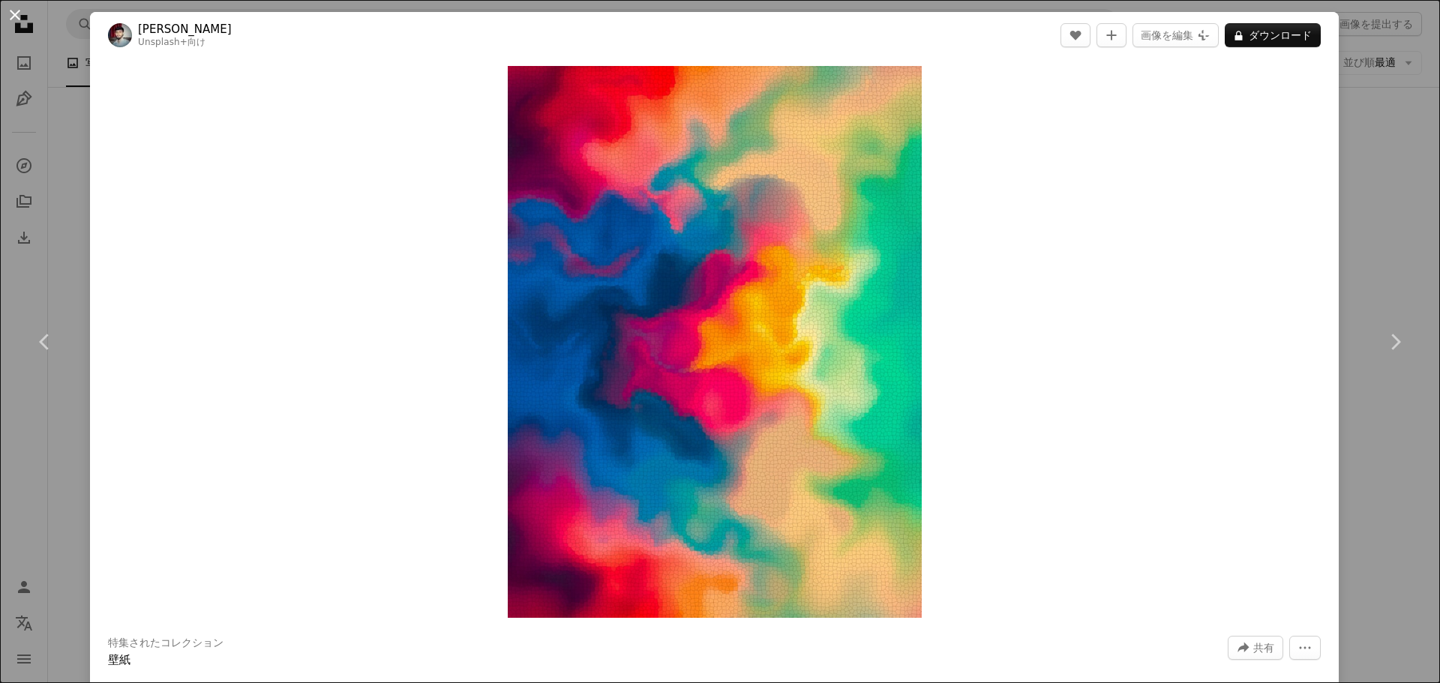
click at [16, 14] on button "An X shape" at bounding box center [15, 15] width 18 height 18
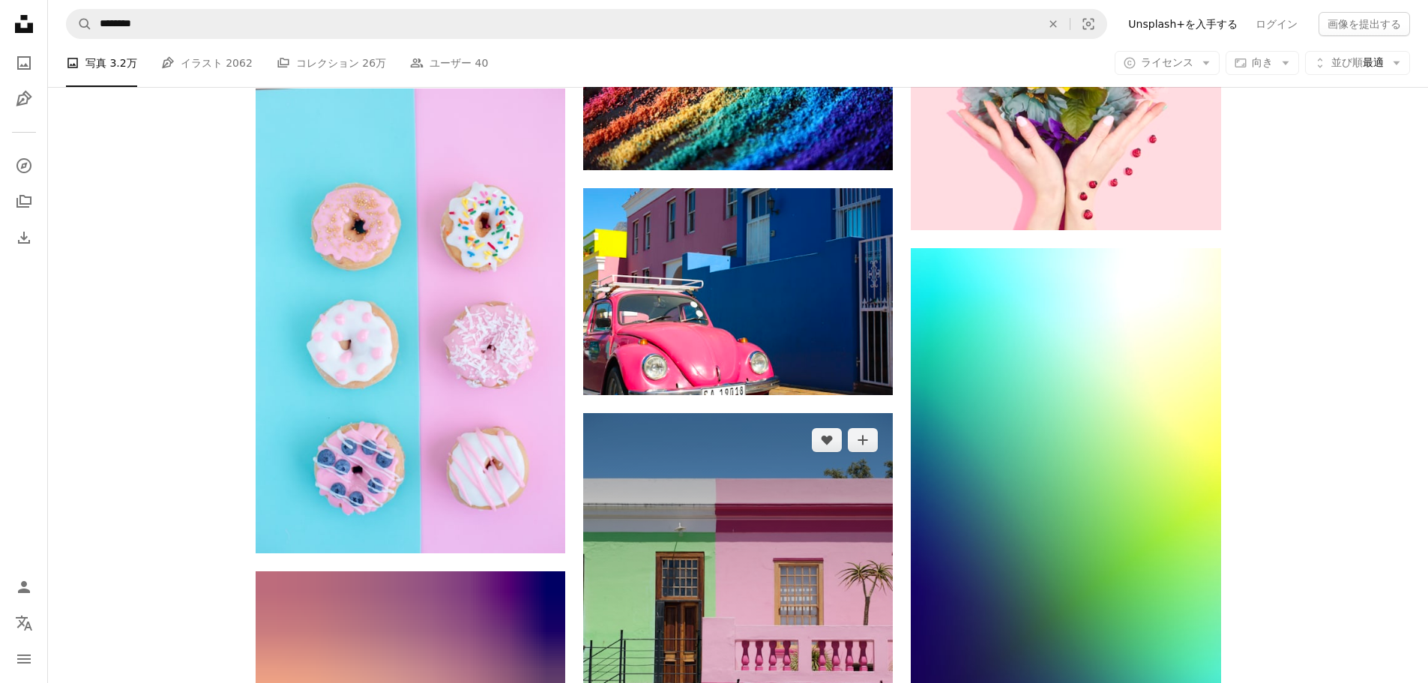
scroll to position [14357, 0]
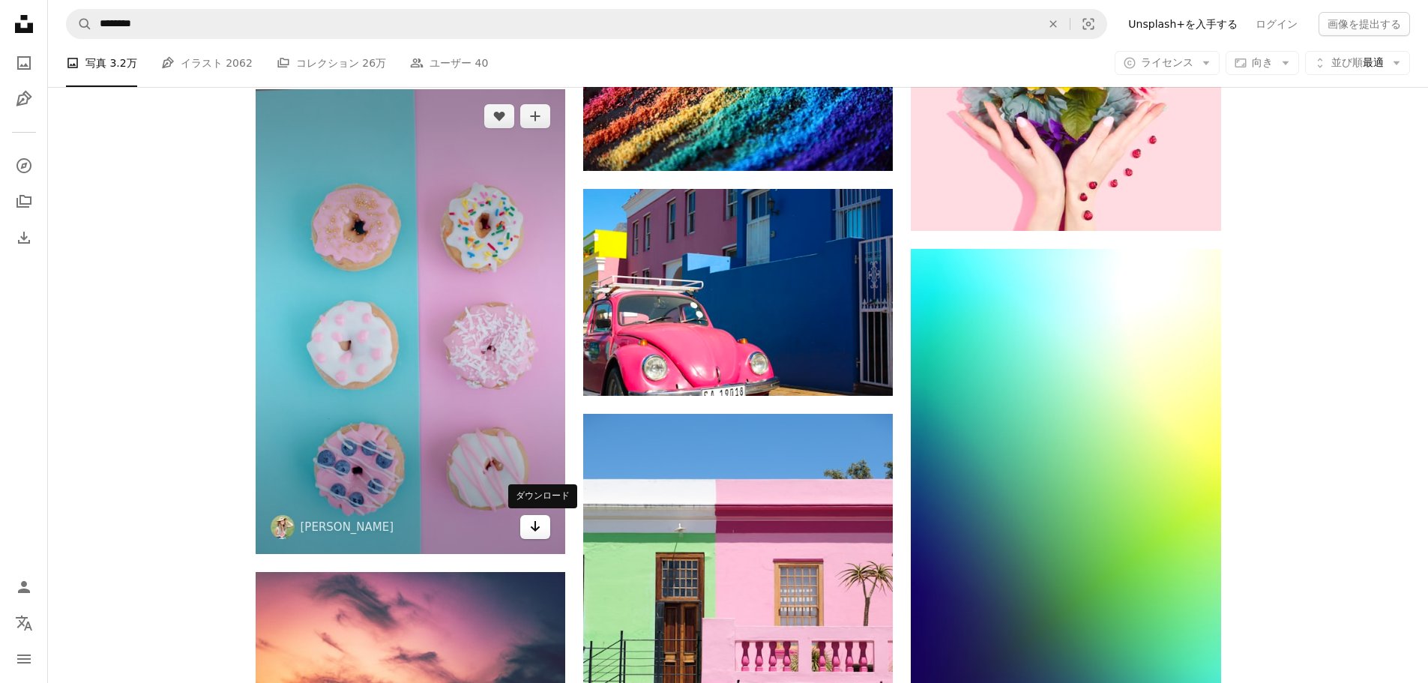
click at [537, 530] on icon "Arrow pointing down" at bounding box center [535, 526] width 12 height 18
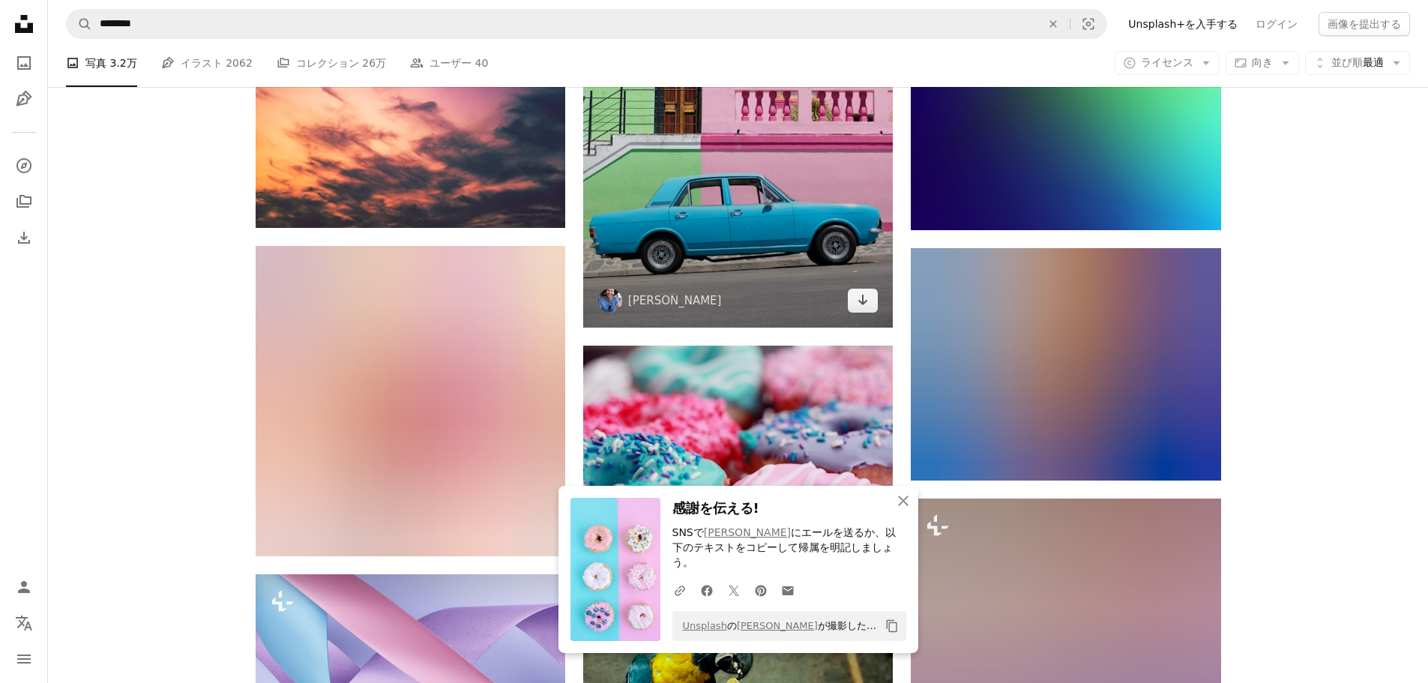
scroll to position [14907, 0]
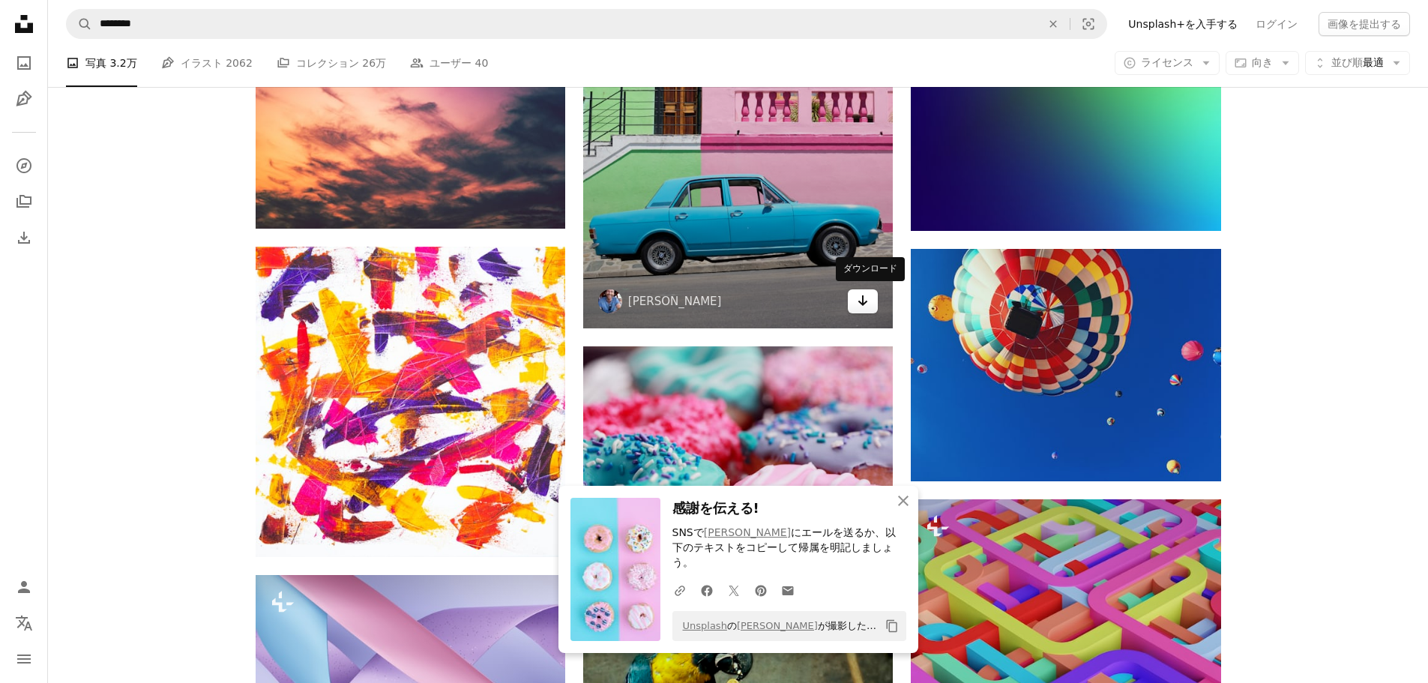
click at [868, 304] on icon "Arrow pointing down" at bounding box center [863, 301] width 12 height 18
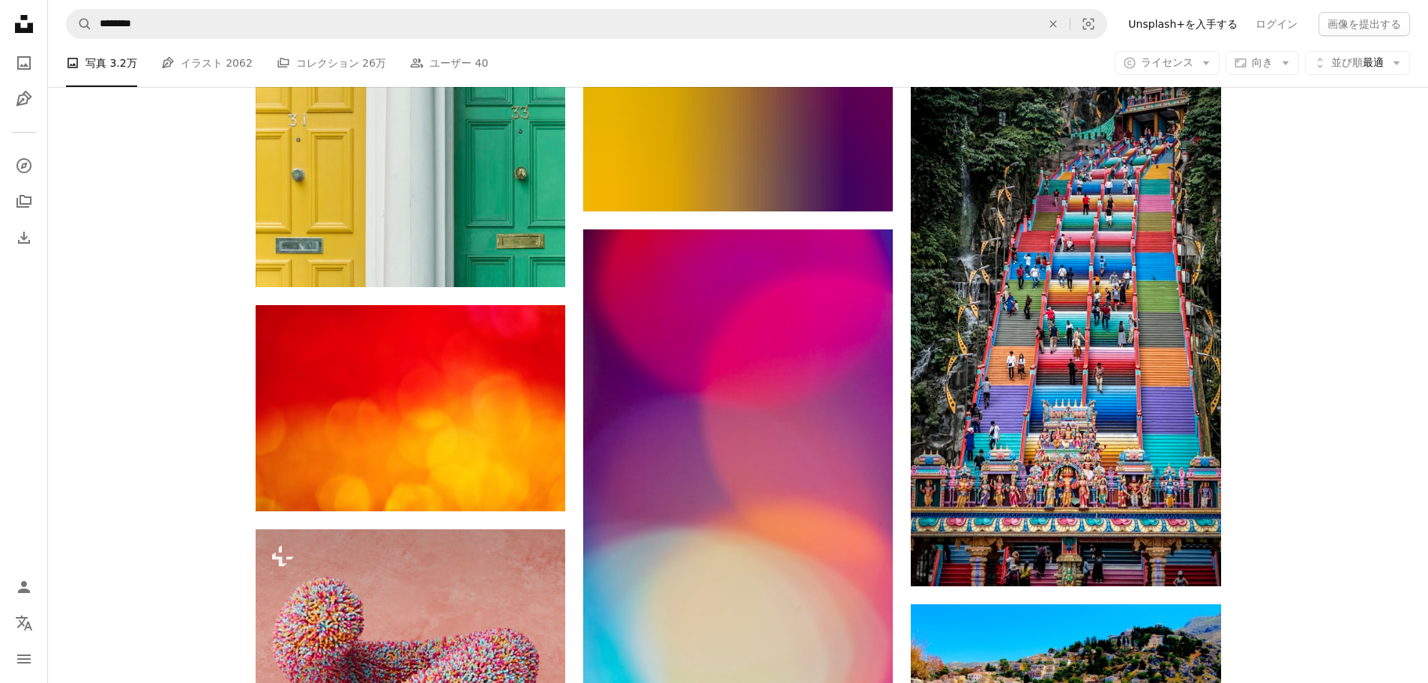
scroll to position [19764, 0]
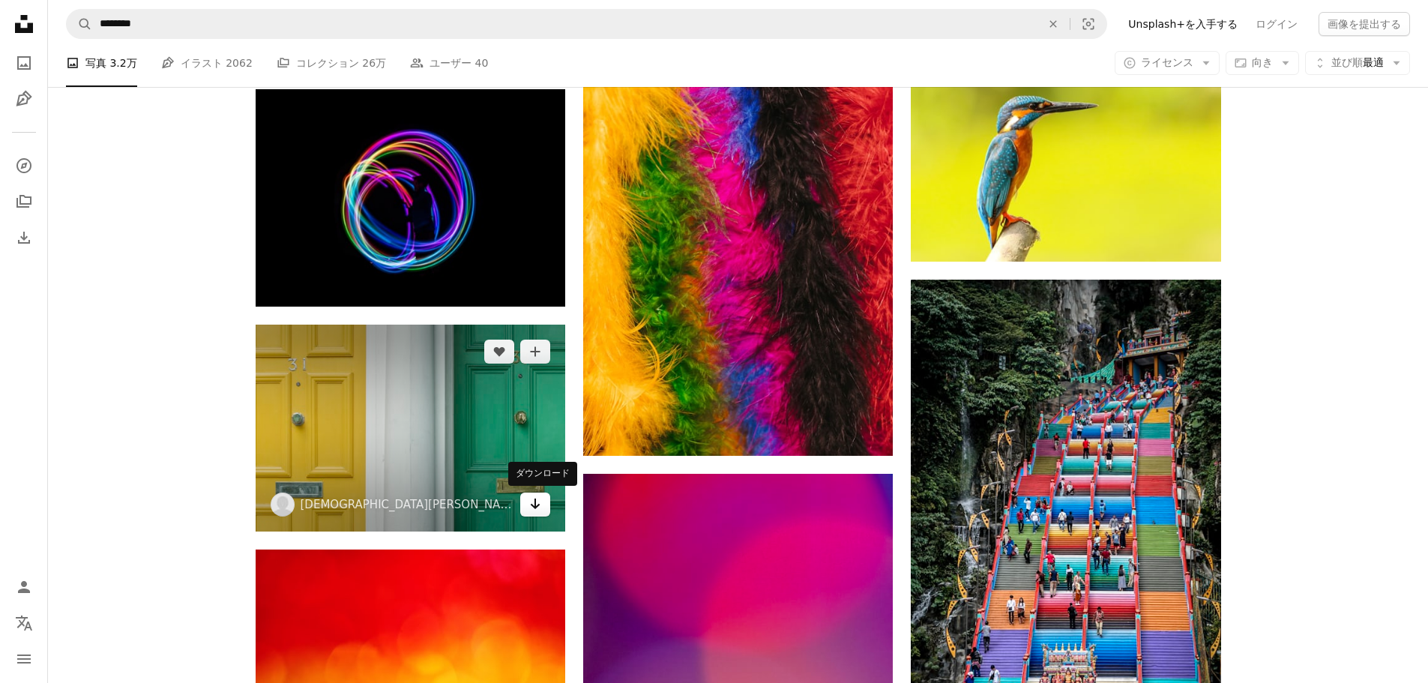
click at [538, 502] on icon "Arrow pointing down" at bounding box center [535, 504] width 12 height 18
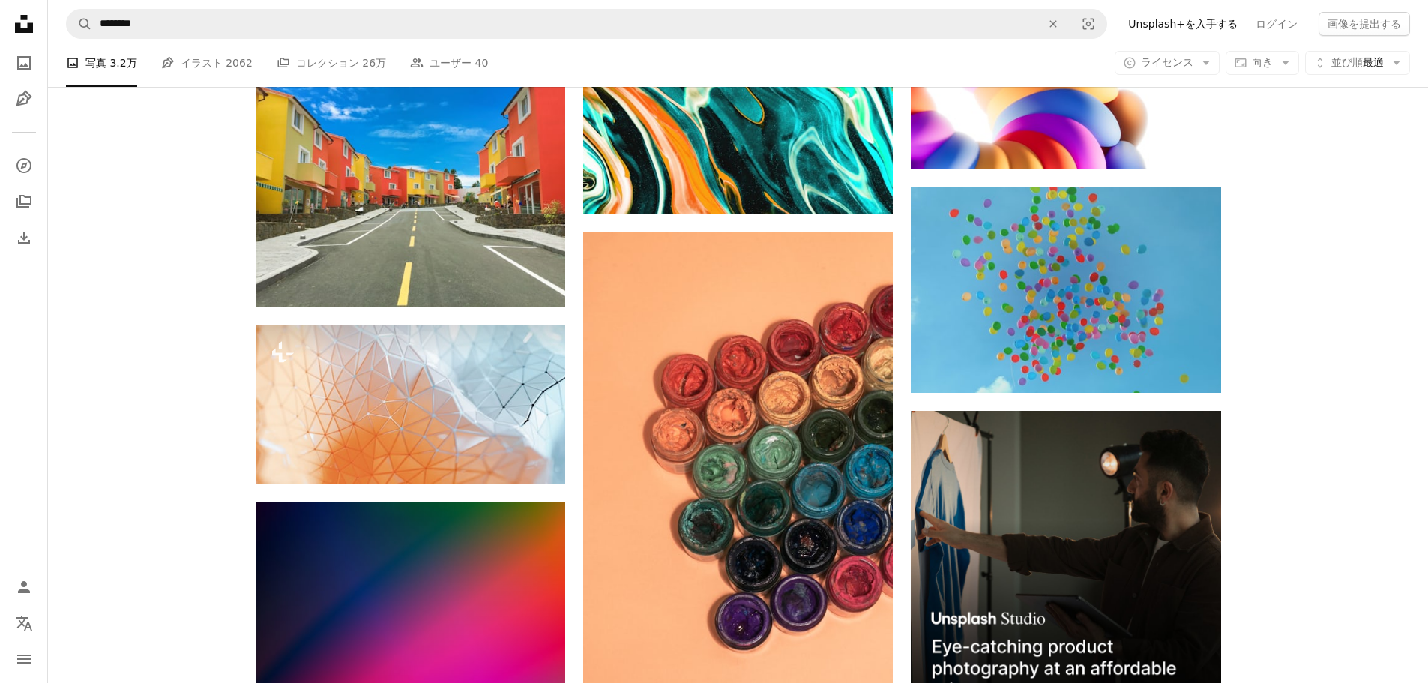
scroll to position [6790, 0]
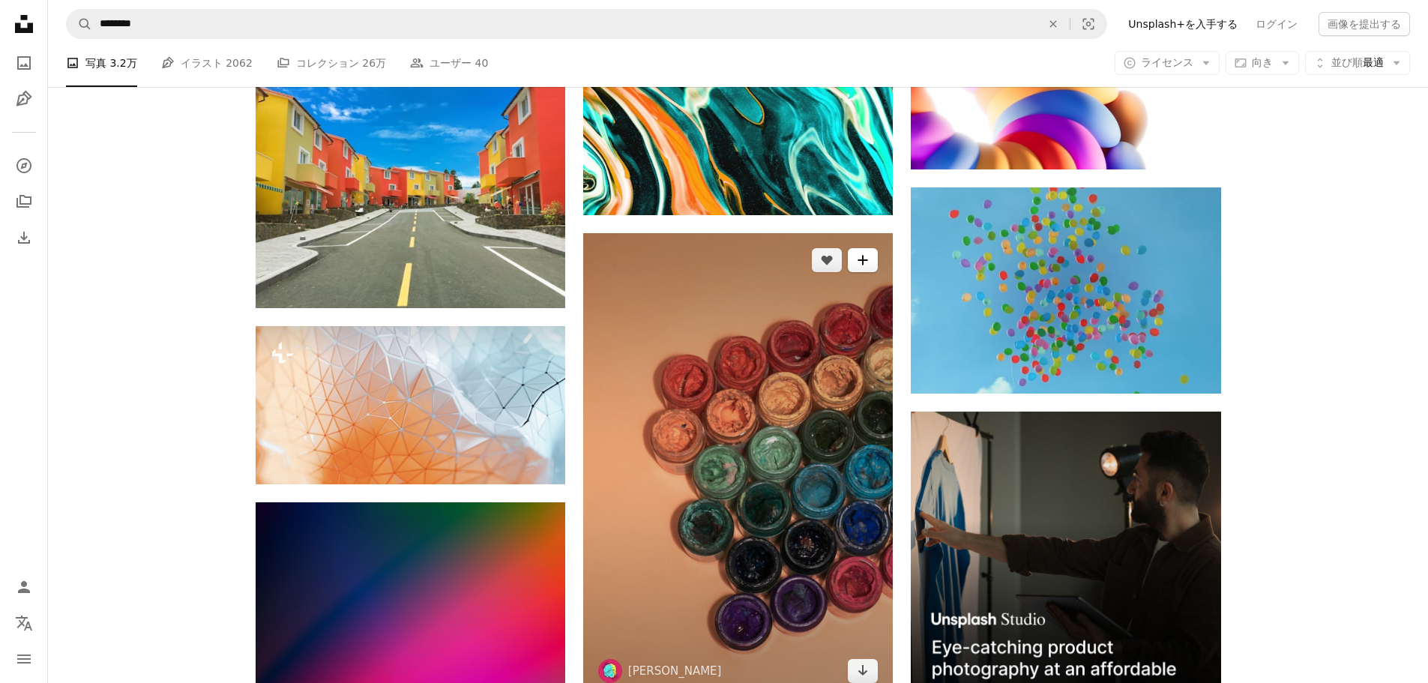
click at [860, 257] on icon "A plus sign" at bounding box center [863, 260] width 12 height 12
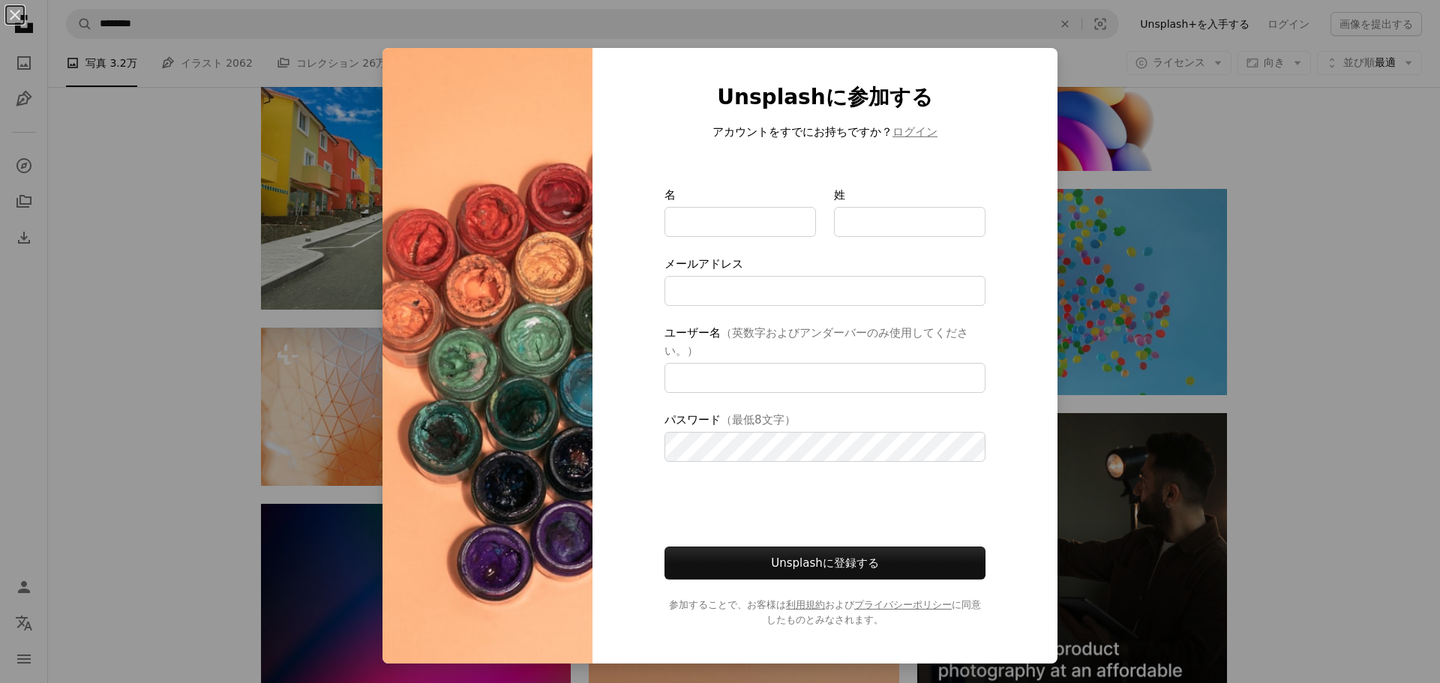
click at [1137, 106] on div "An X shape Unsplashに参加する アカウントをすでにお持ちですか？ ログイン 名 姓 メールアドレス ユーザー名 （英数字およびアンダーバーの…" at bounding box center [720, 341] width 1440 height 683
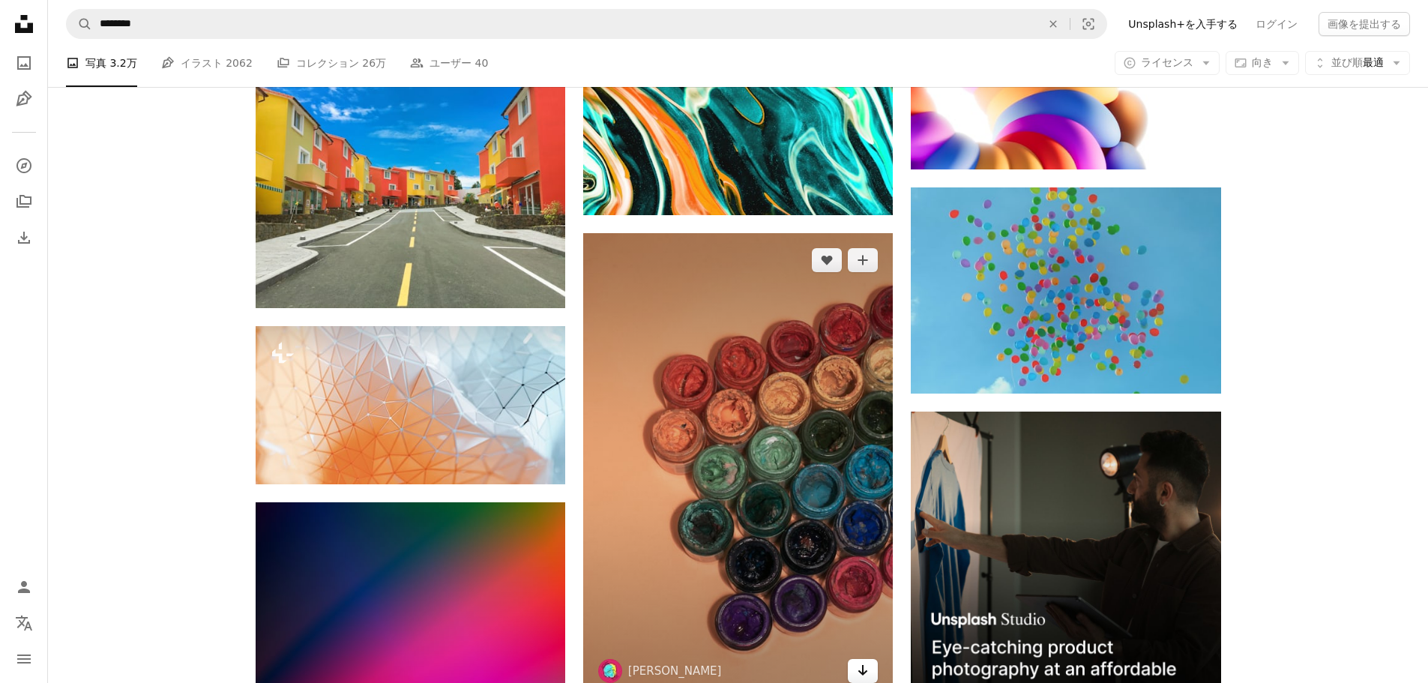
click at [853, 667] on link "Arrow pointing down" at bounding box center [863, 671] width 30 height 24
